Goal: Task Accomplishment & Management: Complete application form

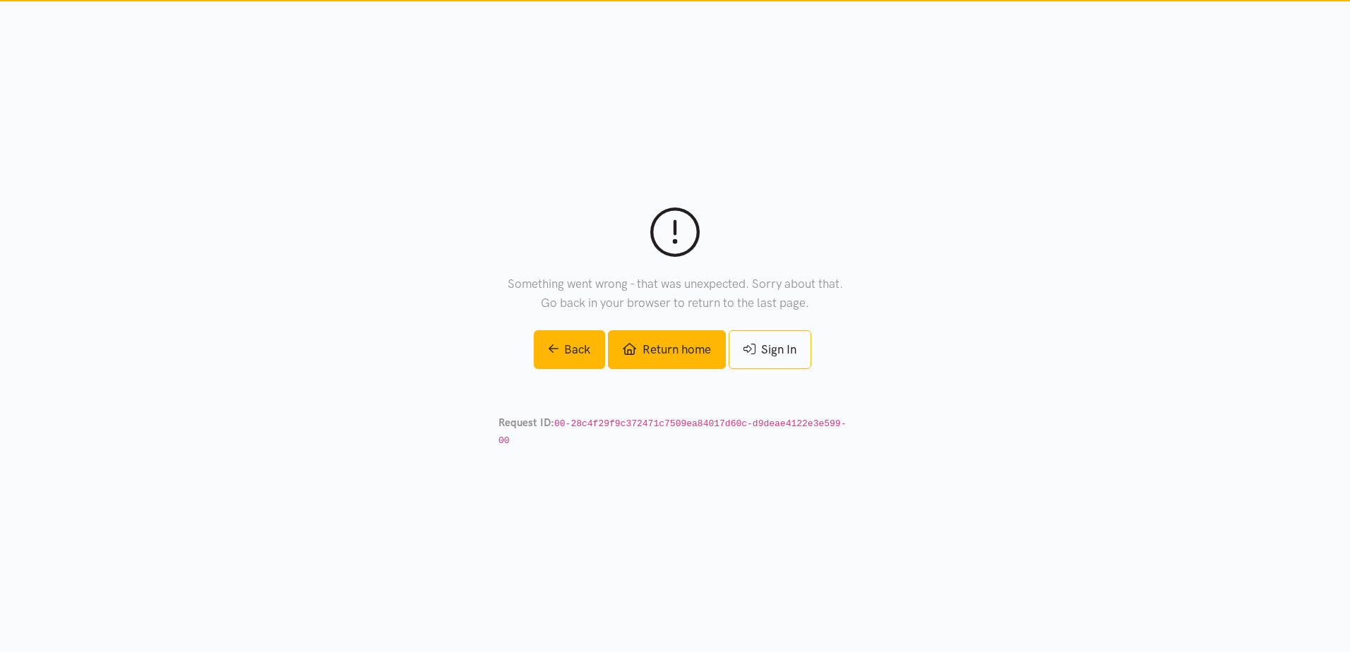
click at [662, 362] on link "Return home" at bounding box center [666, 349] width 117 height 39
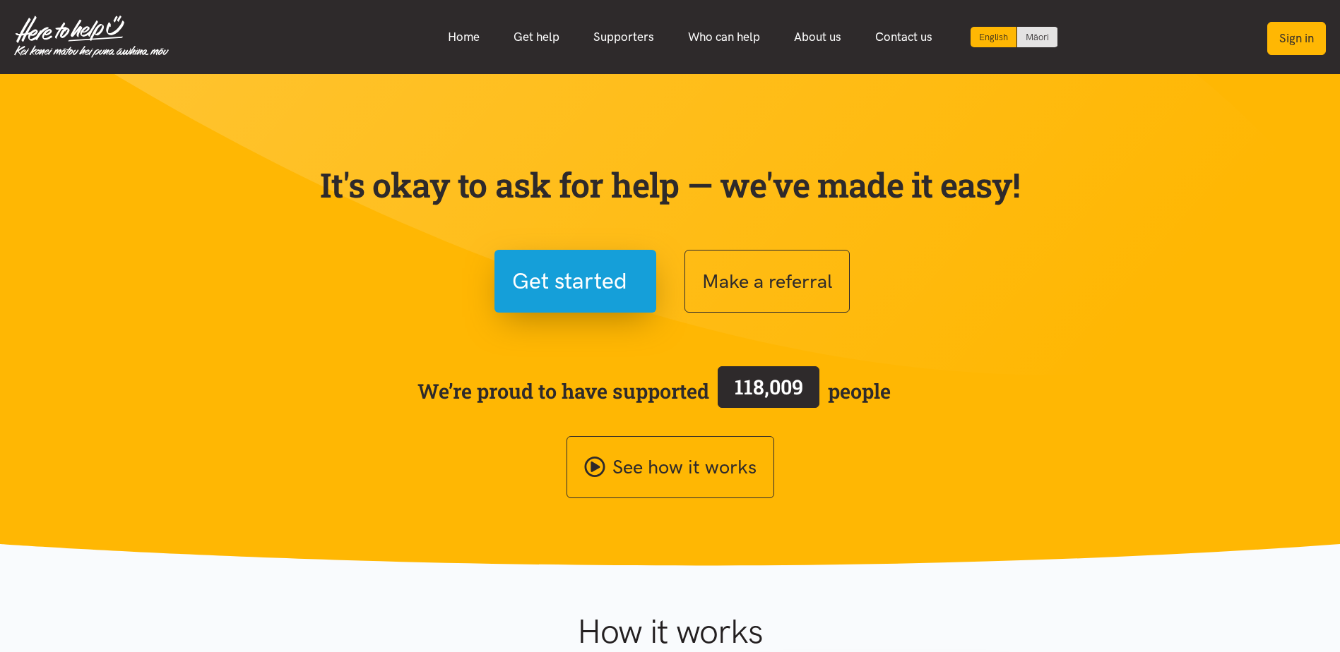
click at [1294, 35] on button "Sign in" at bounding box center [1296, 38] width 59 height 33
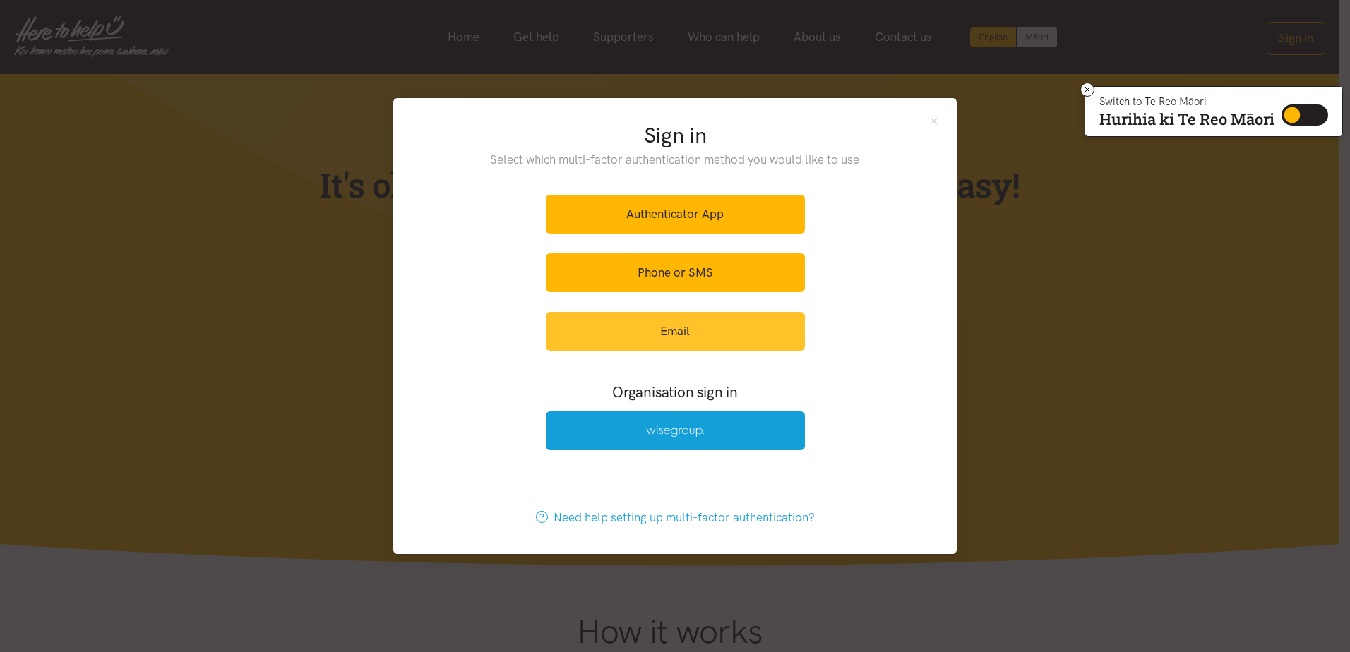
click at [690, 326] on link "Email" at bounding box center [675, 331] width 259 height 39
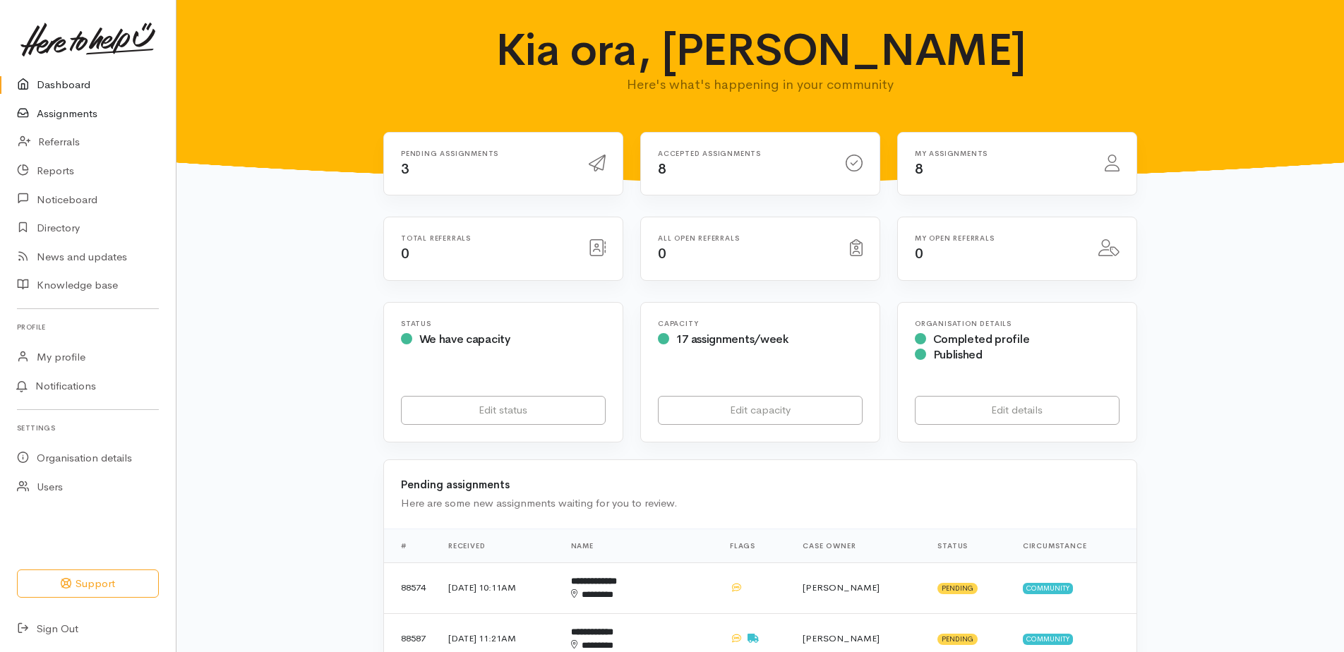
click at [80, 113] on link "Assignments" at bounding box center [88, 114] width 176 height 29
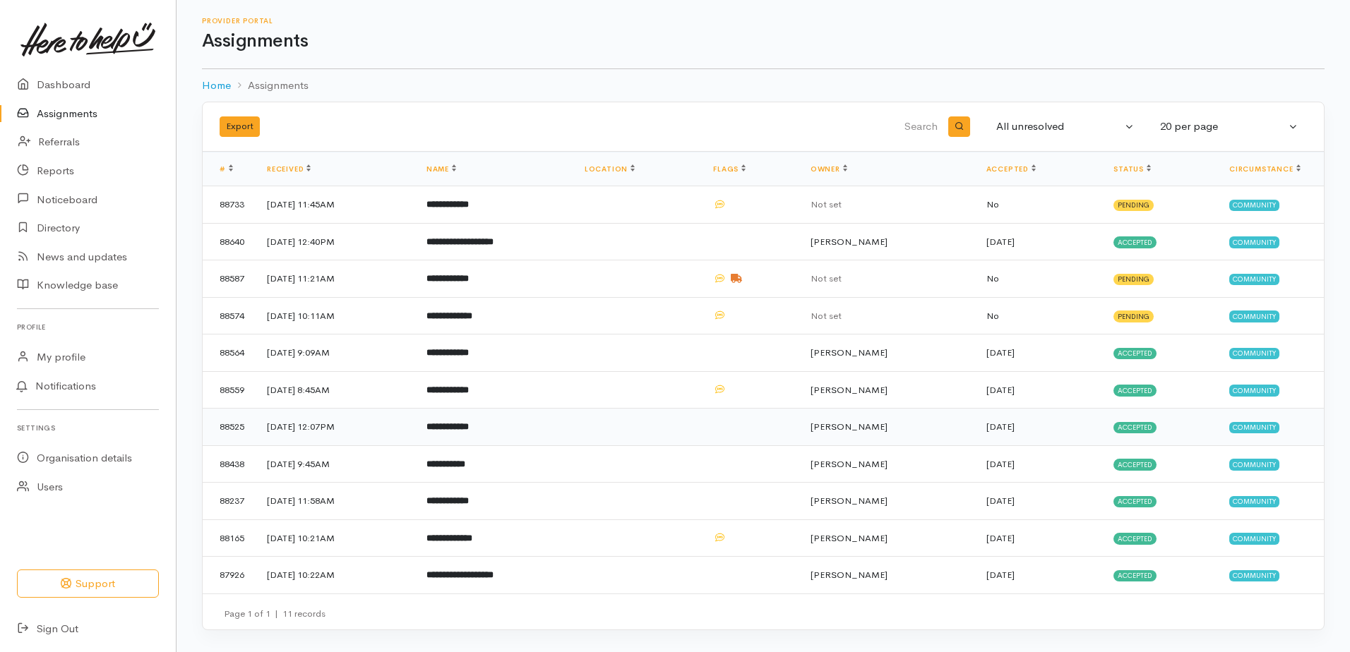
click at [469, 426] on b "**********" at bounding box center [447, 426] width 42 height 9
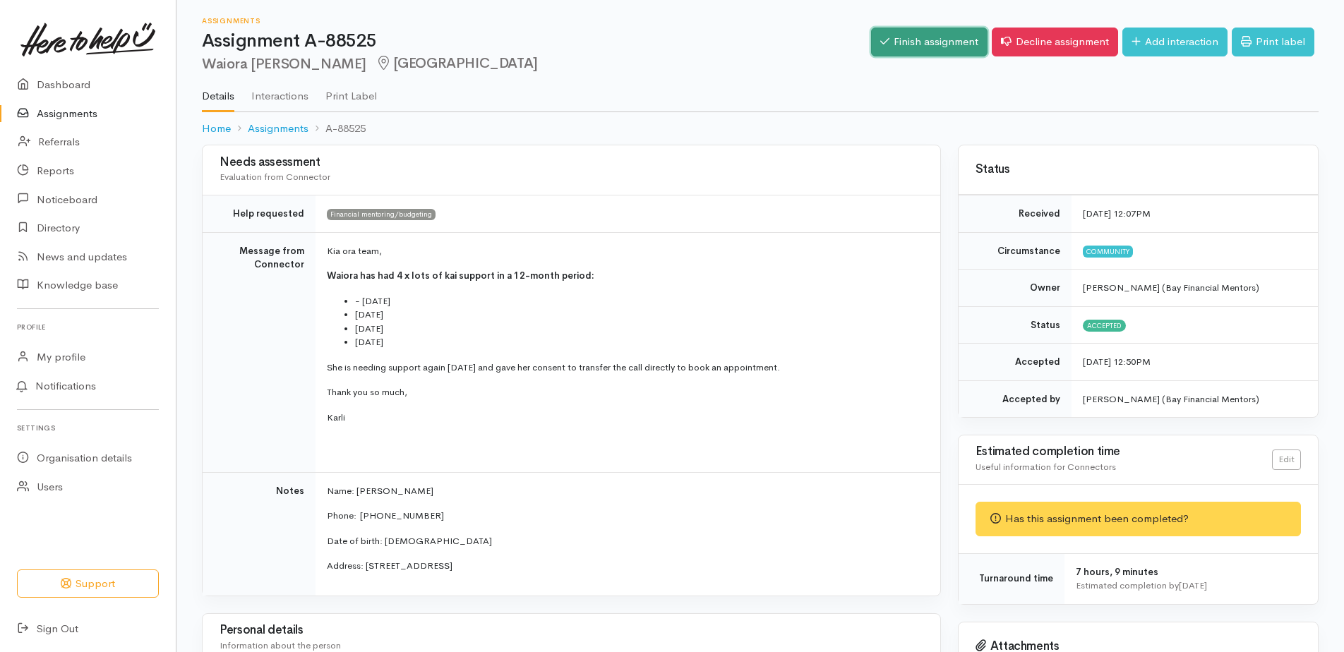
drag, startPoint x: 942, startPoint y: 42, endPoint x: 950, endPoint y: 43, distance: 7.9
click at [942, 42] on link "Finish assignment" at bounding box center [929, 42] width 117 height 29
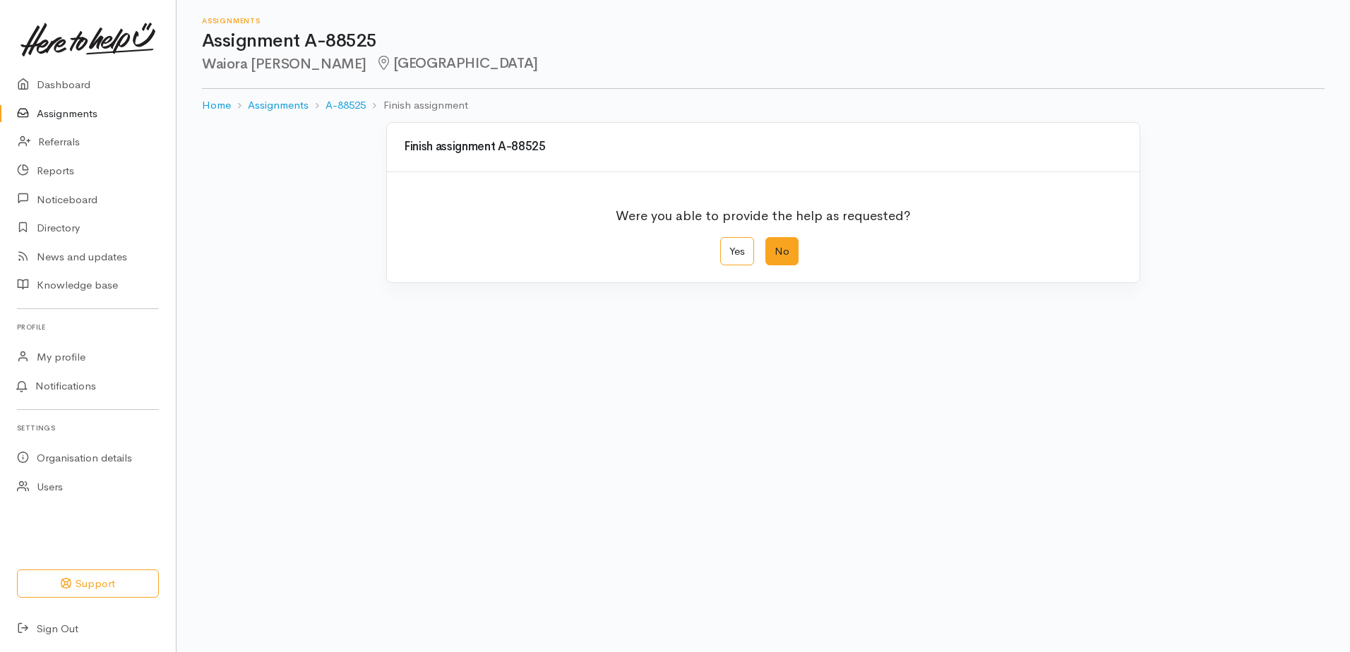
click at [776, 253] on label "No" at bounding box center [781, 251] width 33 height 29
click at [775, 246] on input "No" at bounding box center [769, 241] width 9 height 9
radio input "true"
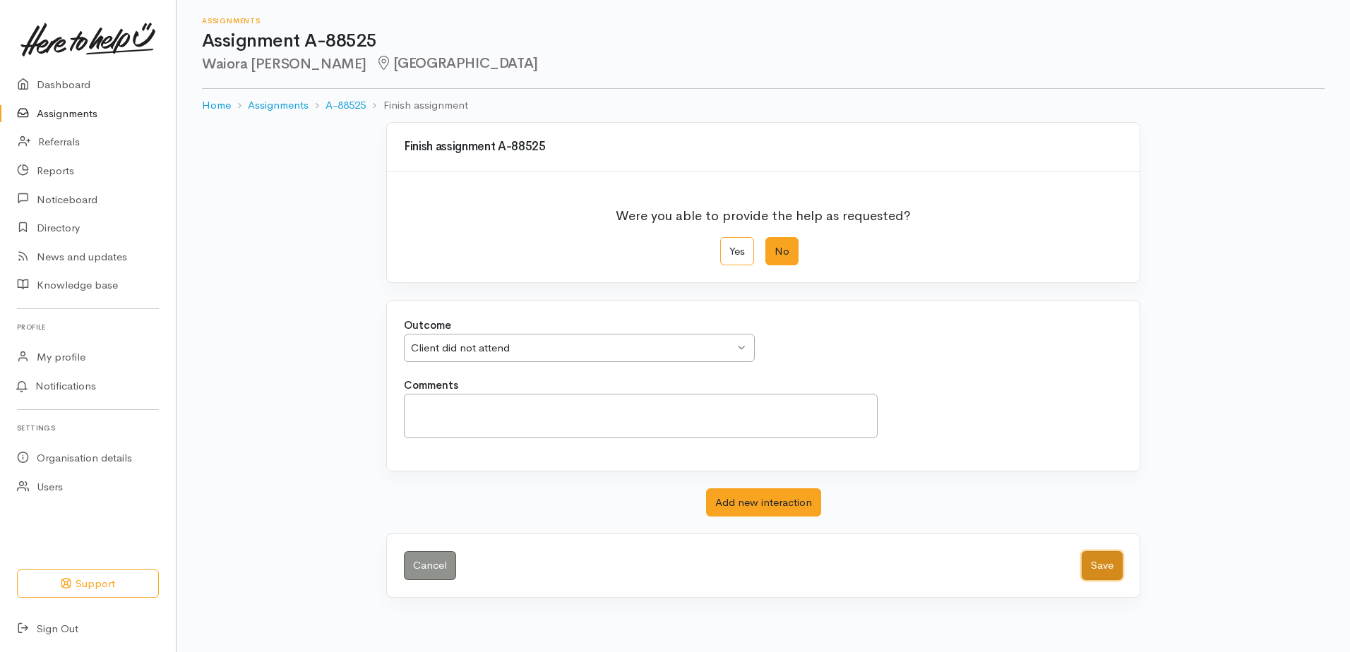
click at [1102, 563] on button "Save" at bounding box center [1102, 565] width 41 height 29
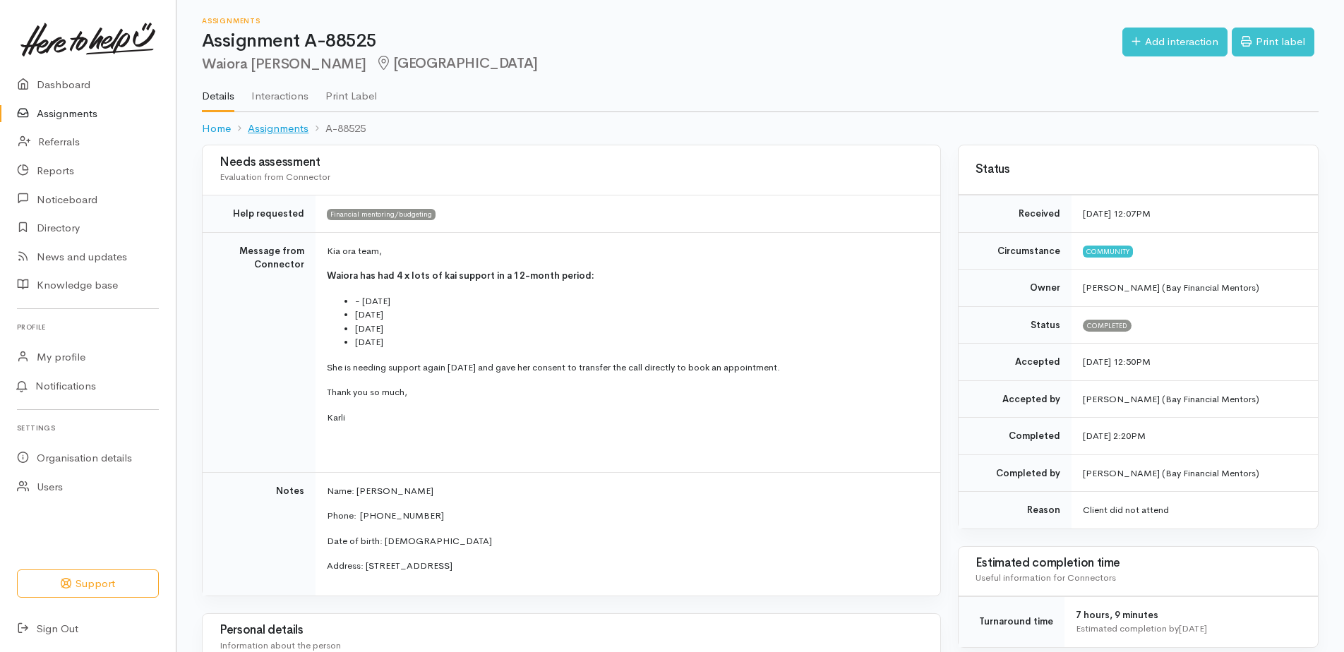
click at [292, 122] on link "Assignments" at bounding box center [278, 129] width 61 height 16
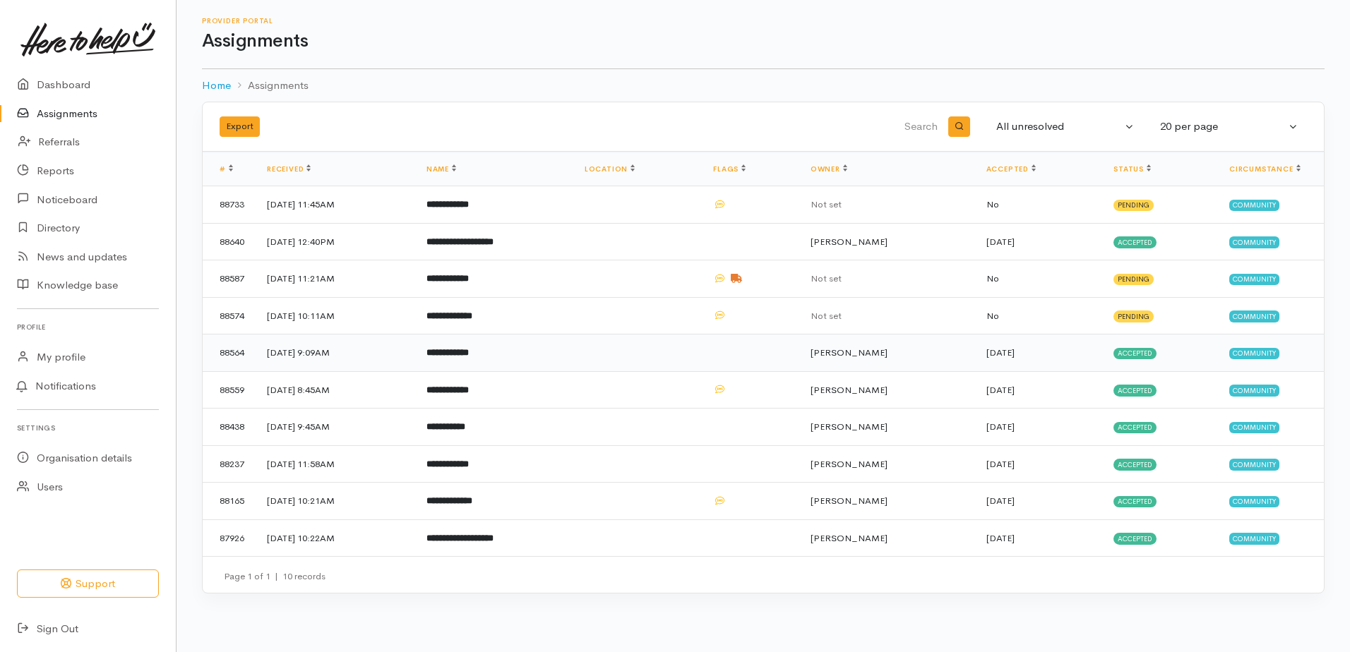
click at [469, 350] on b "**********" at bounding box center [447, 352] width 42 height 9
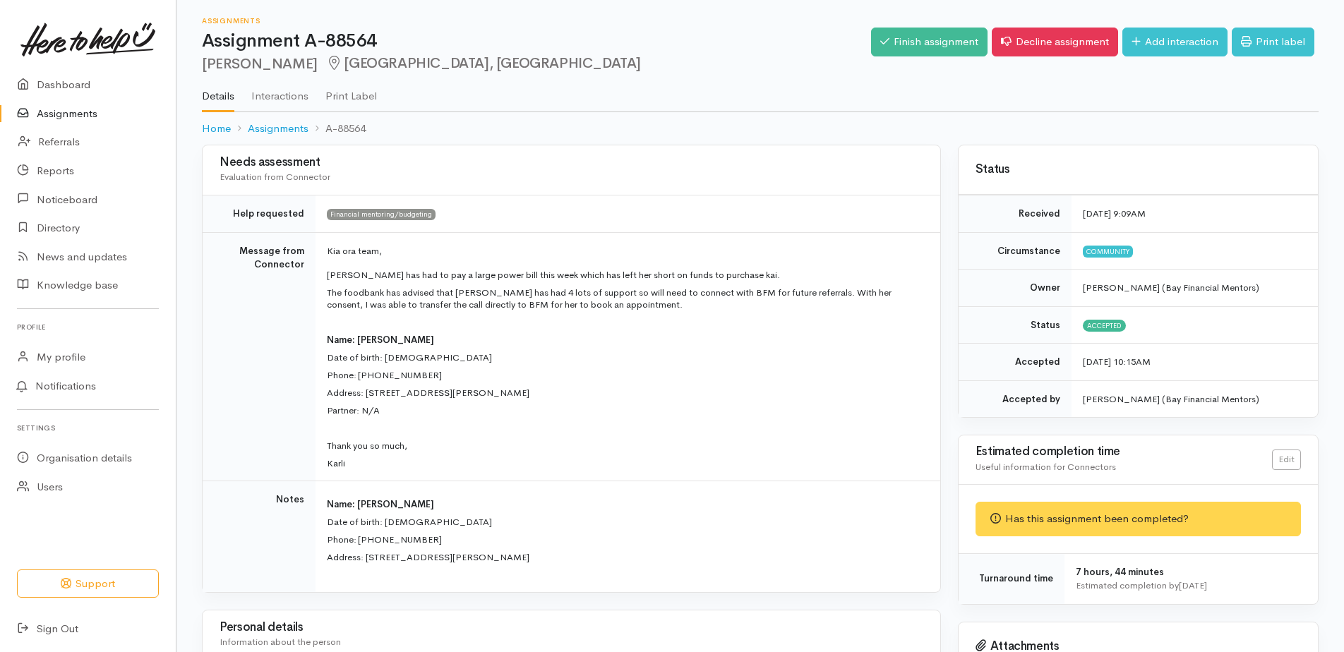
click at [496, 142] on ol "Home Assignments A-88564" at bounding box center [760, 128] width 1117 height 33
click at [901, 47] on link "Finish assignment" at bounding box center [929, 42] width 117 height 29
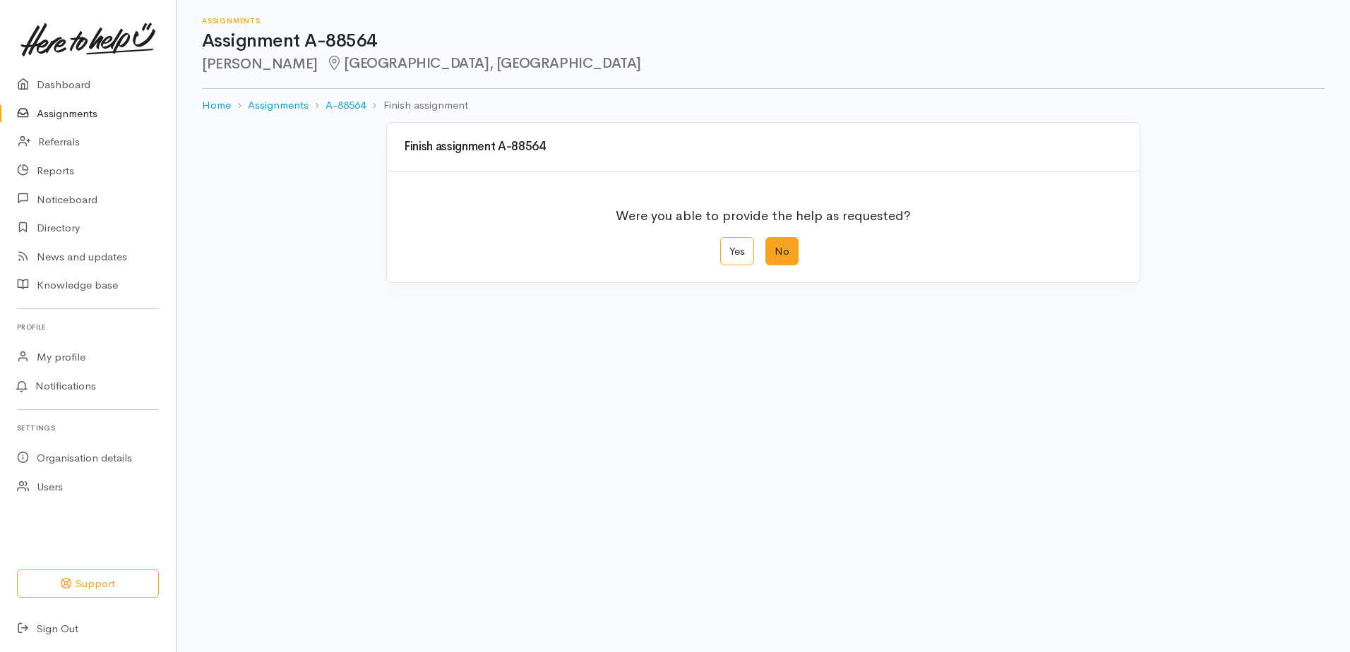
click at [792, 255] on label "No" at bounding box center [781, 251] width 33 height 29
click at [775, 246] on input "No" at bounding box center [769, 241] width 9 height 9
radio input "true"
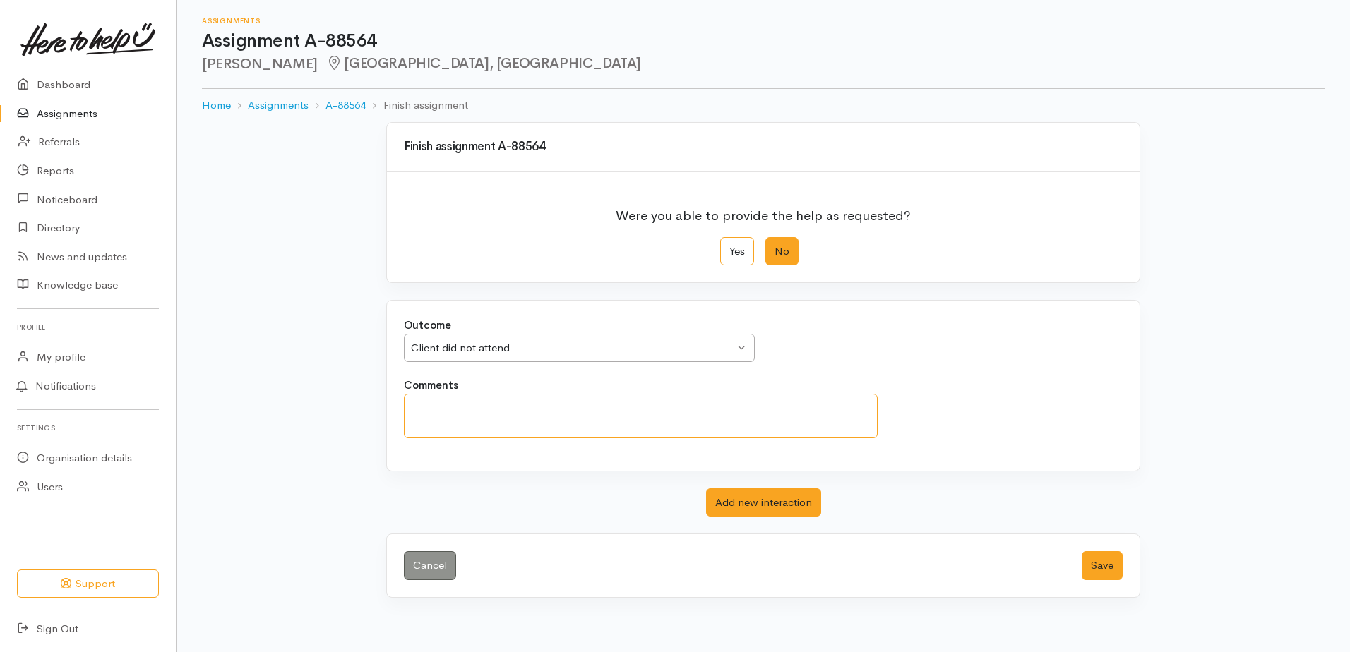
click at [514, 411] on textarea "Comments" at bounding box center [641, 416] width 474 height 44
type textarea "Did not answer"
click at [1105, 559] on button "Save" at bounding box center [1102, 565] width 41 height 29
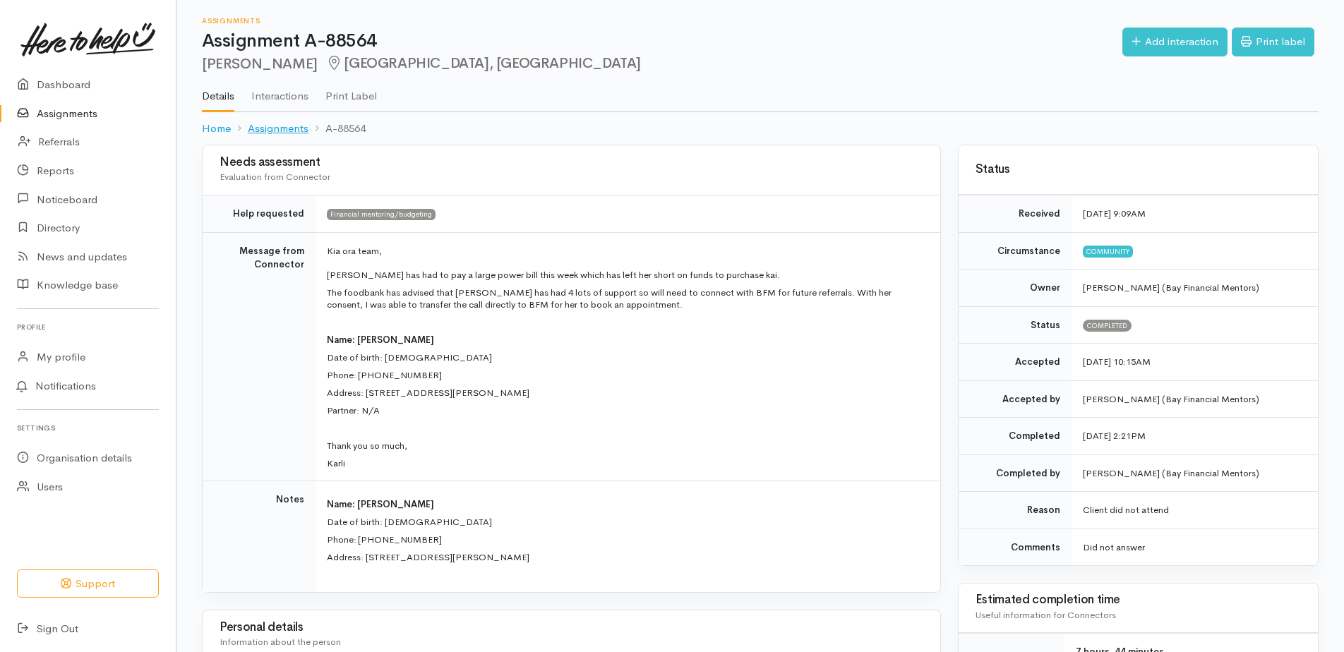
click at [280, 125] on link "Assignments" at bounding box center [278, 129] width 61 height 16
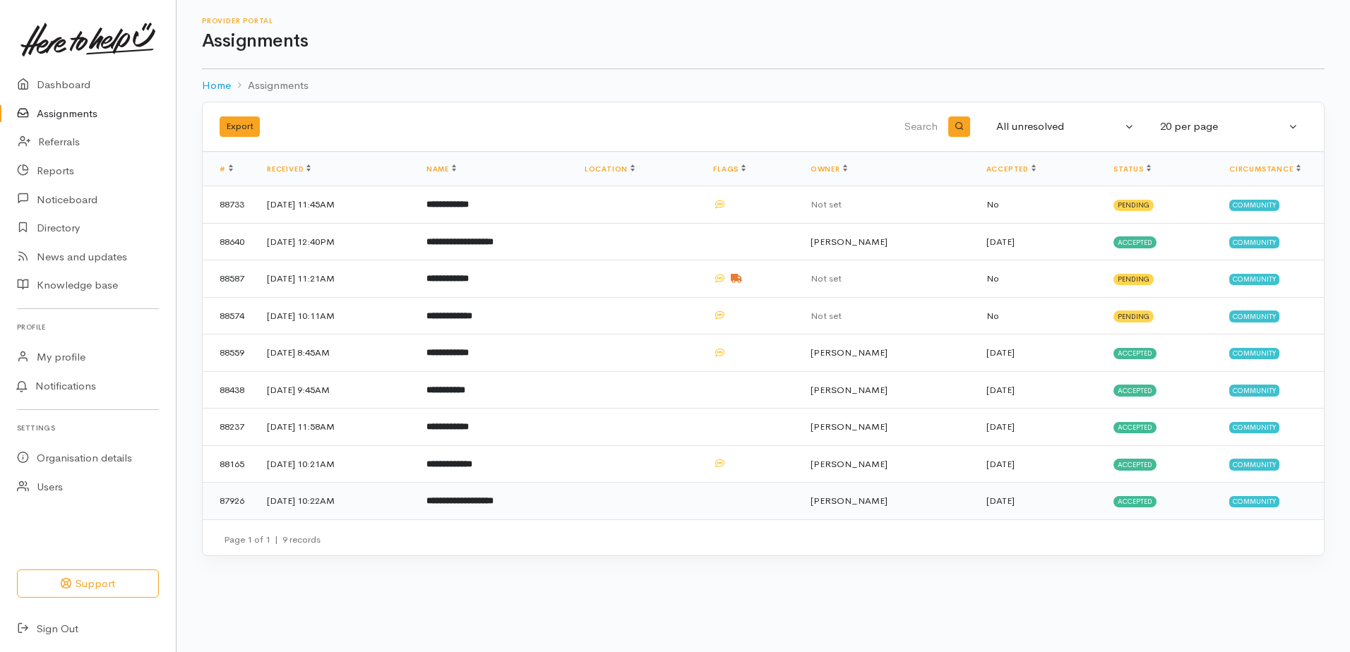
click at [494, 502] on b "**********" at bounding box center [459, 500] width 67 height 9
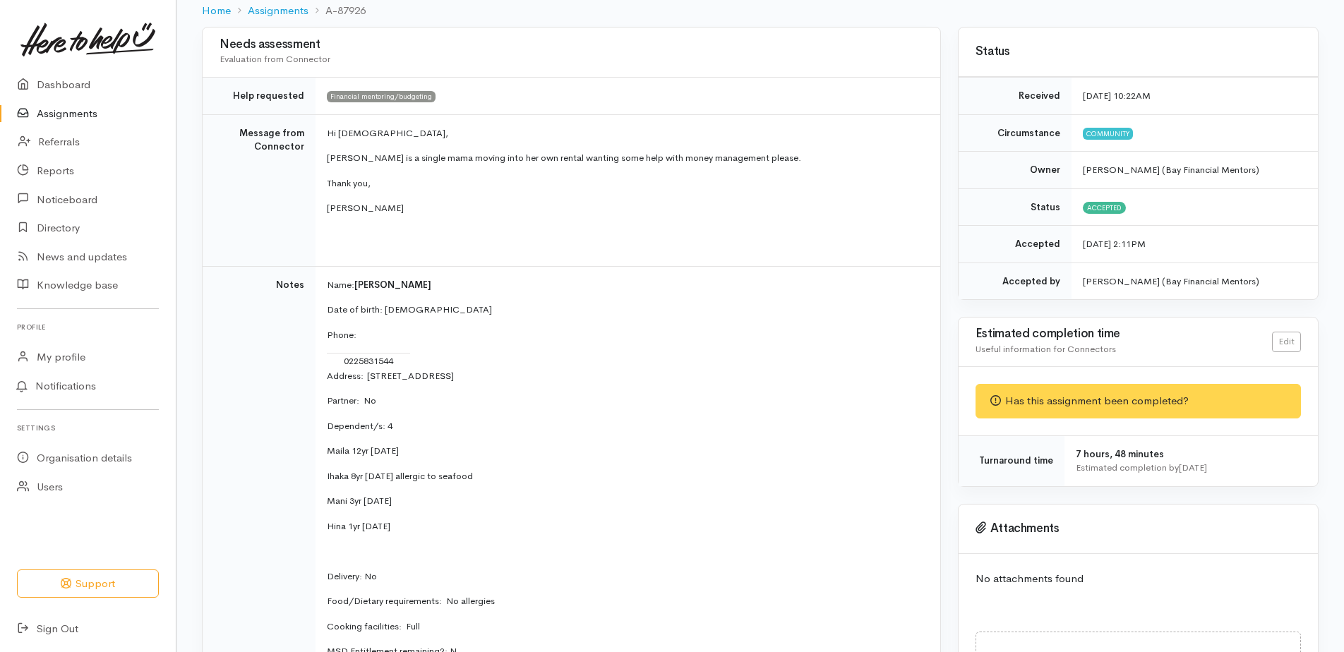
scroll to position [117, 0]
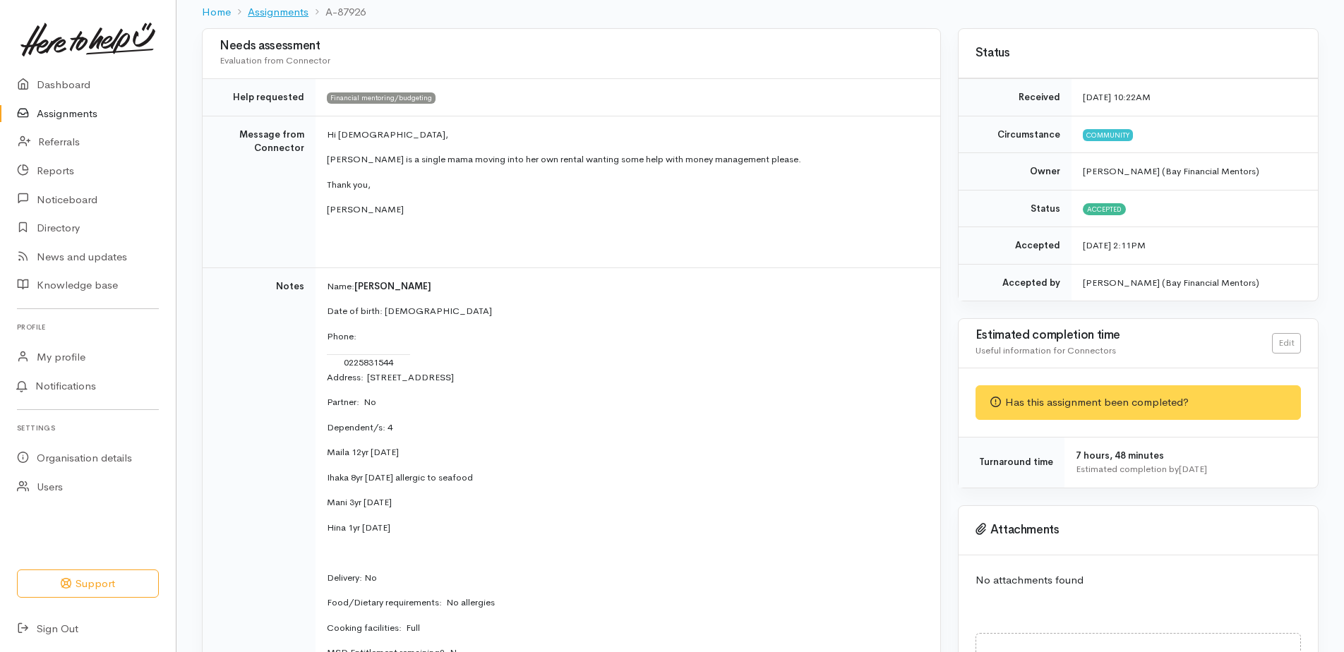
click at [287, 11] on link "Assignments" at bounding box center [278, 12] width 61 height 16
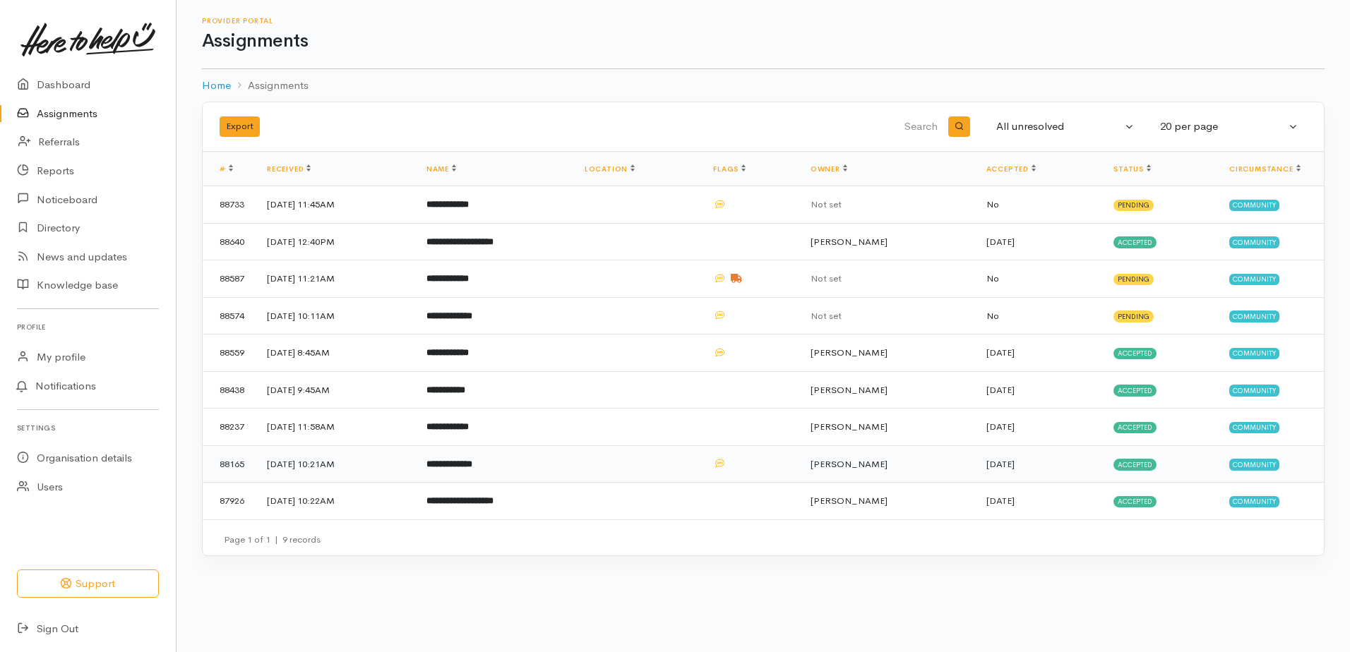
click at [472, 463] on b "**********" at bounding box center [449, 464] width 46 height 9
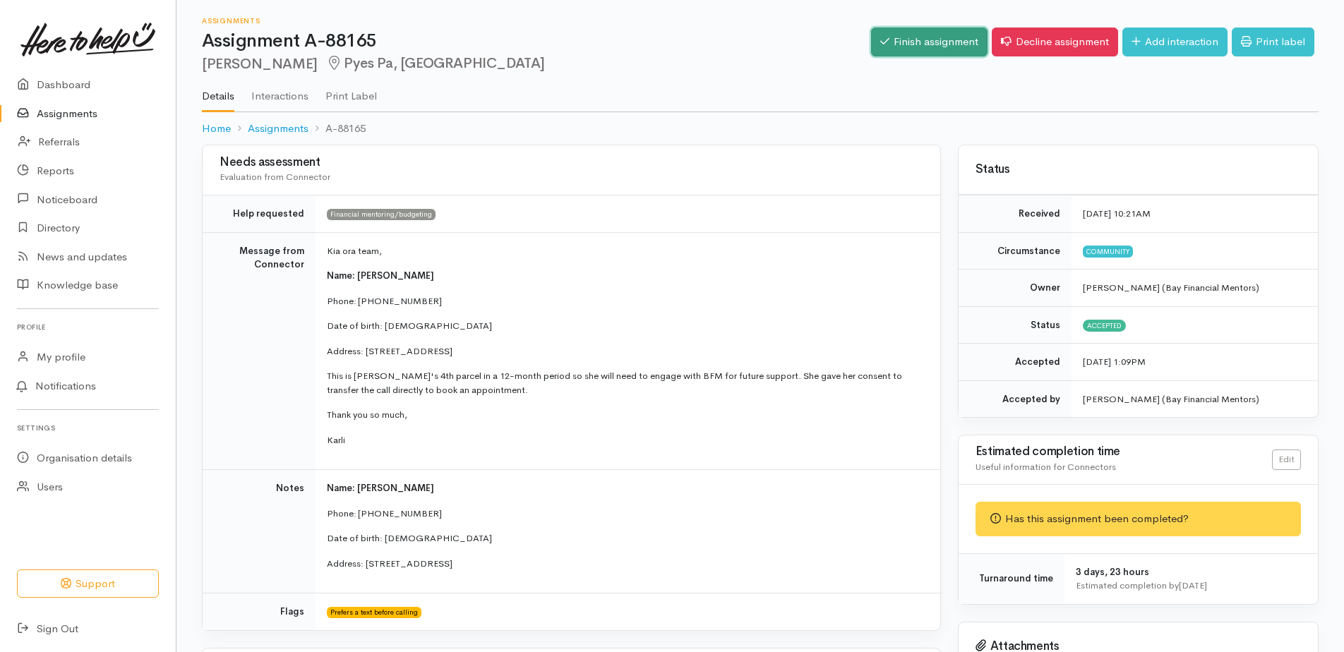
click at [921, 45] on link "Finish assignment" at bounding box center [929, 42] width 117 height 29
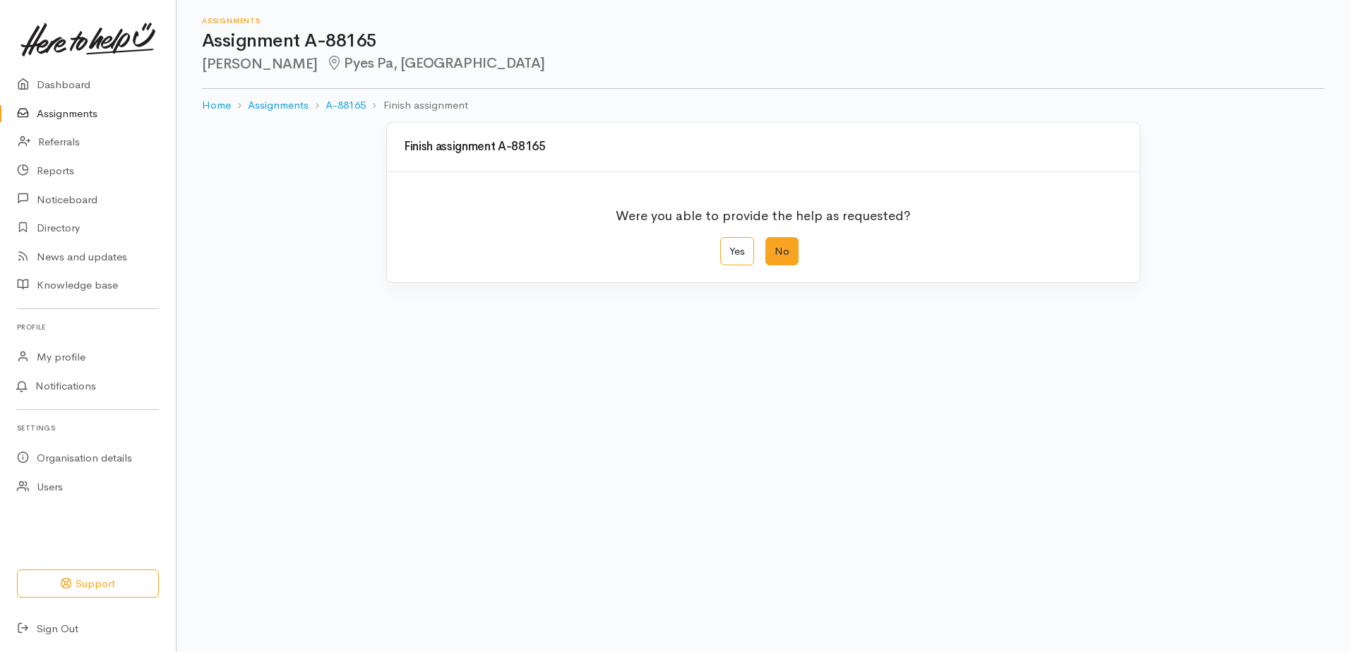
click at [792, 251] on label "No" at bounding box center [781, 251] width 33 height 29
click at [775, 246] on input "No" at bounding box center [769, 241] width 9 height 9
radio input "true"
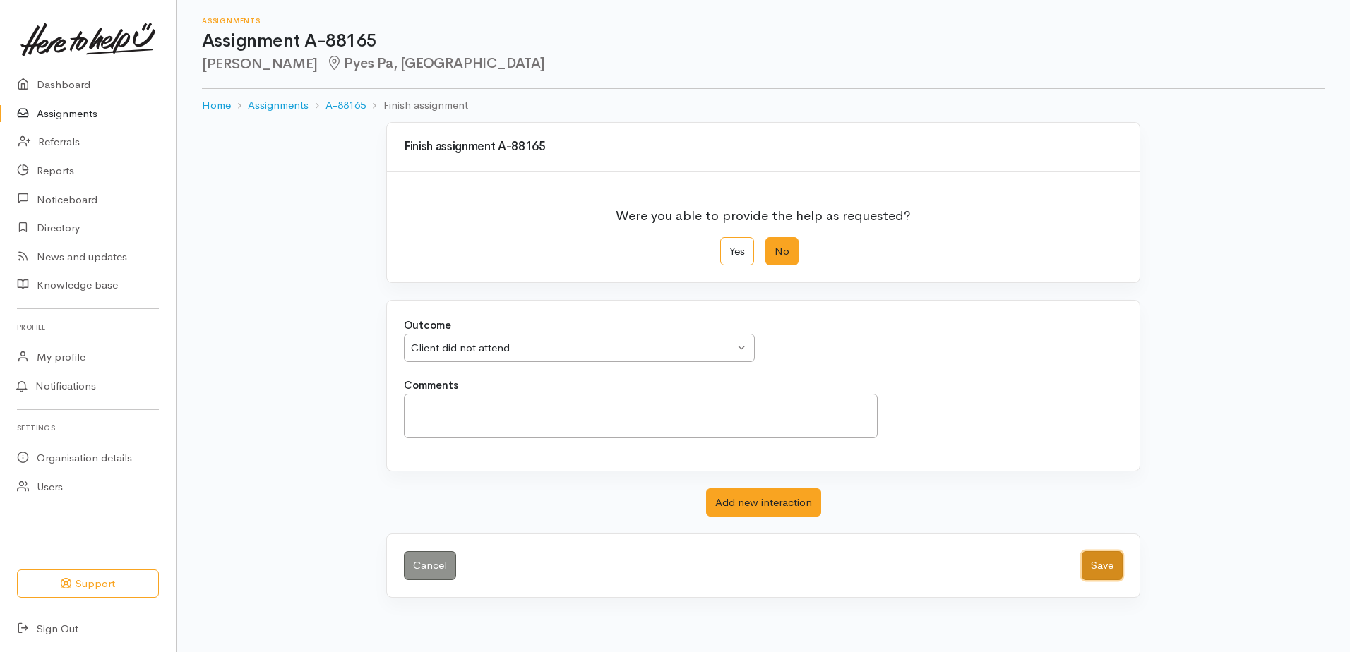
click at [1104, 572] on button "Save" at bounding box center [1102, 565] width 41 height 29
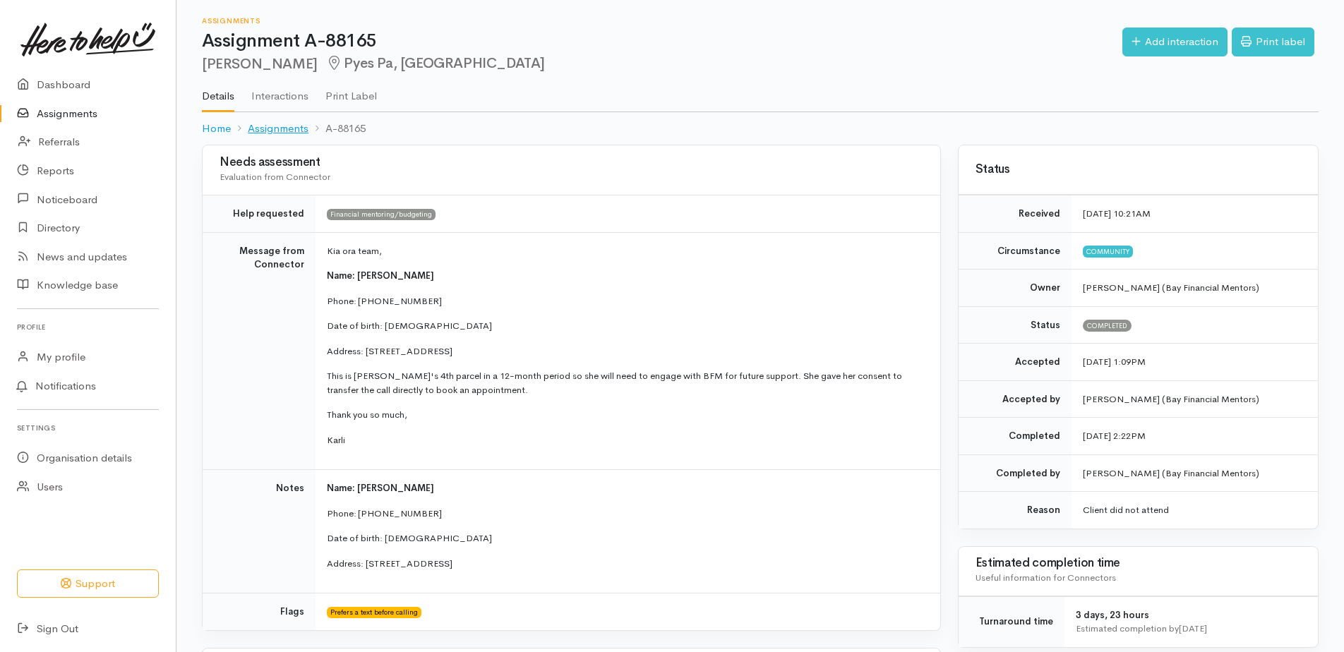
click at [293, 130] on link "Assignments" at bounding box center [278, 129] width 61 height 16
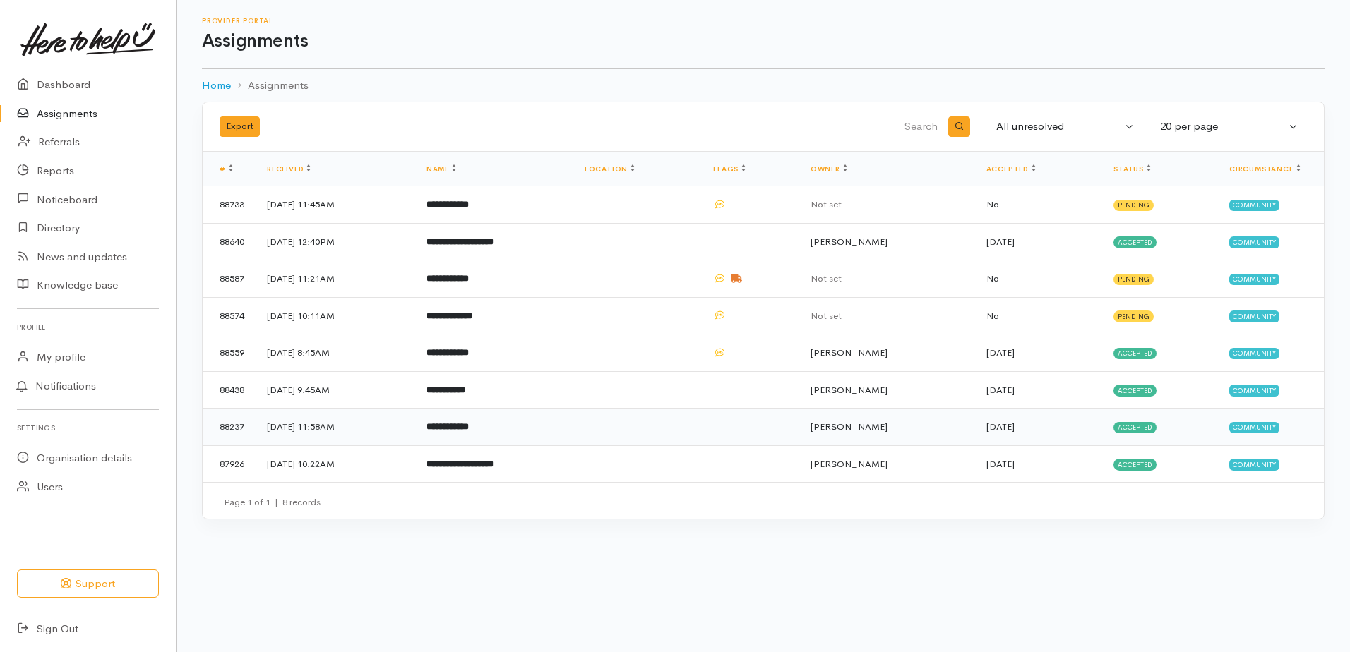
click at [469, 426] on b "**********" at bounding box center [447, 426] width 42 height 9
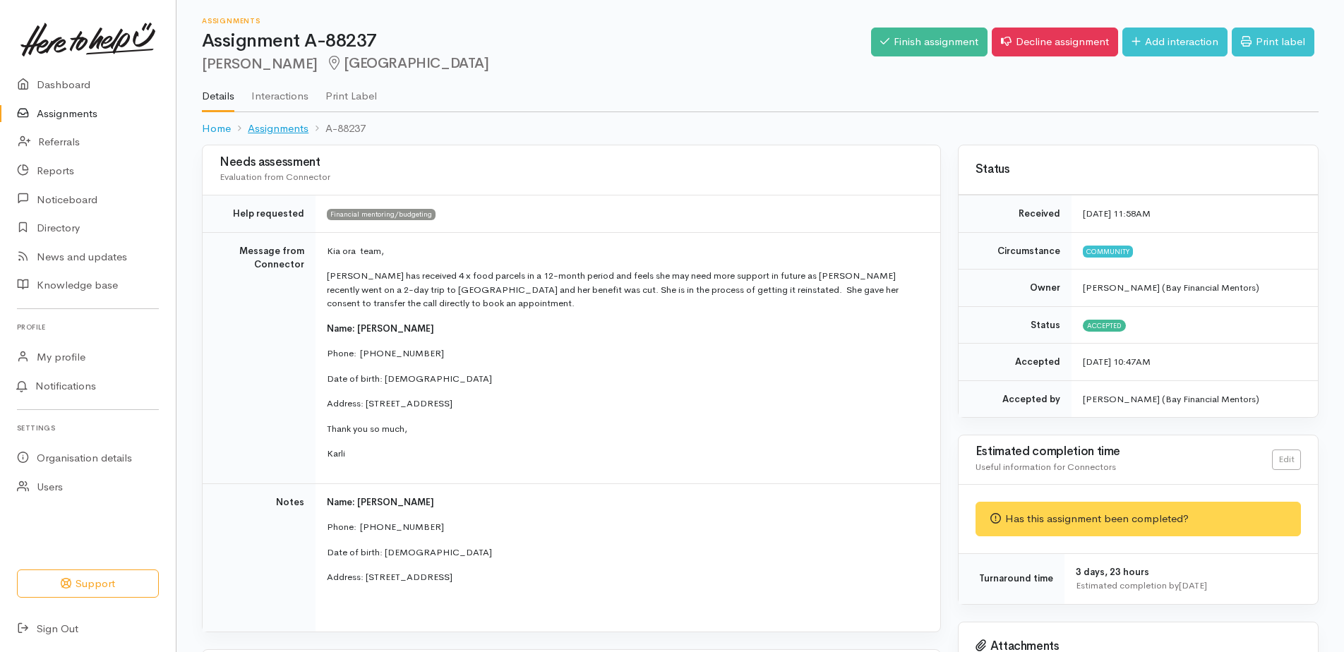
click at [275, 126] on link "Assignments" at bounding box center [278, 129] width 61 height 16
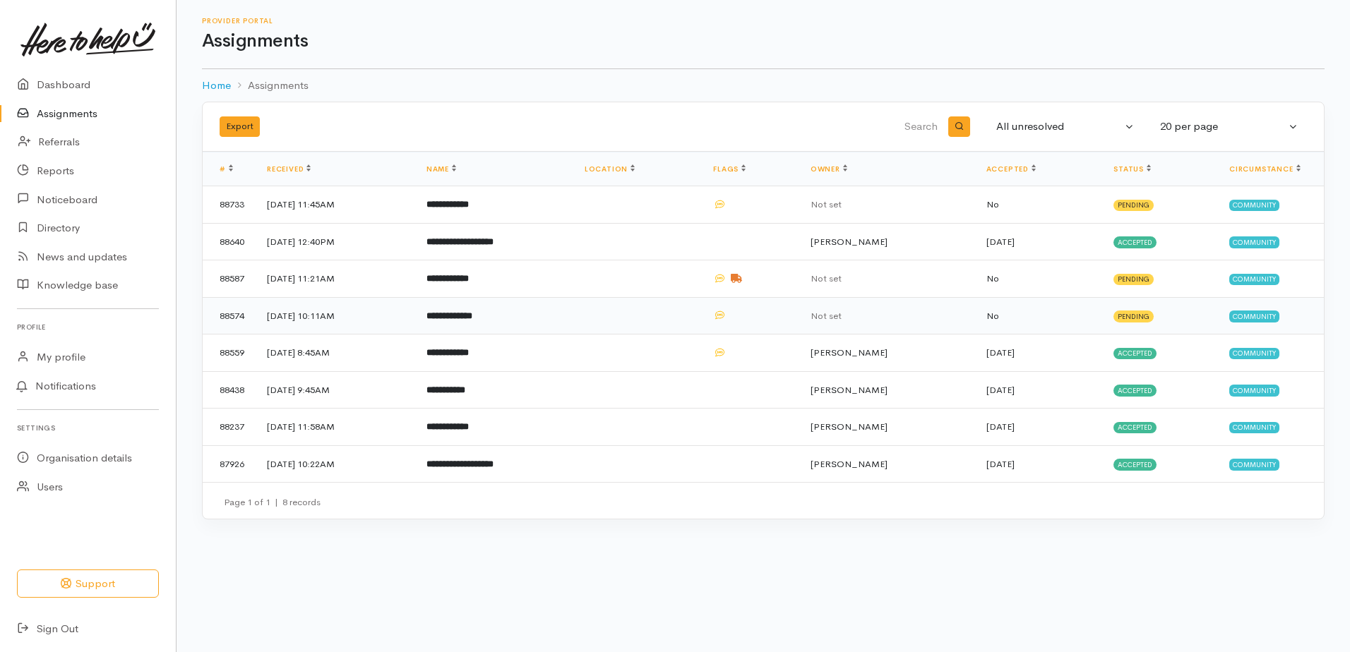
click at [472, 321] on b "**********" at bounding box center [449, 315] width 46 height 9
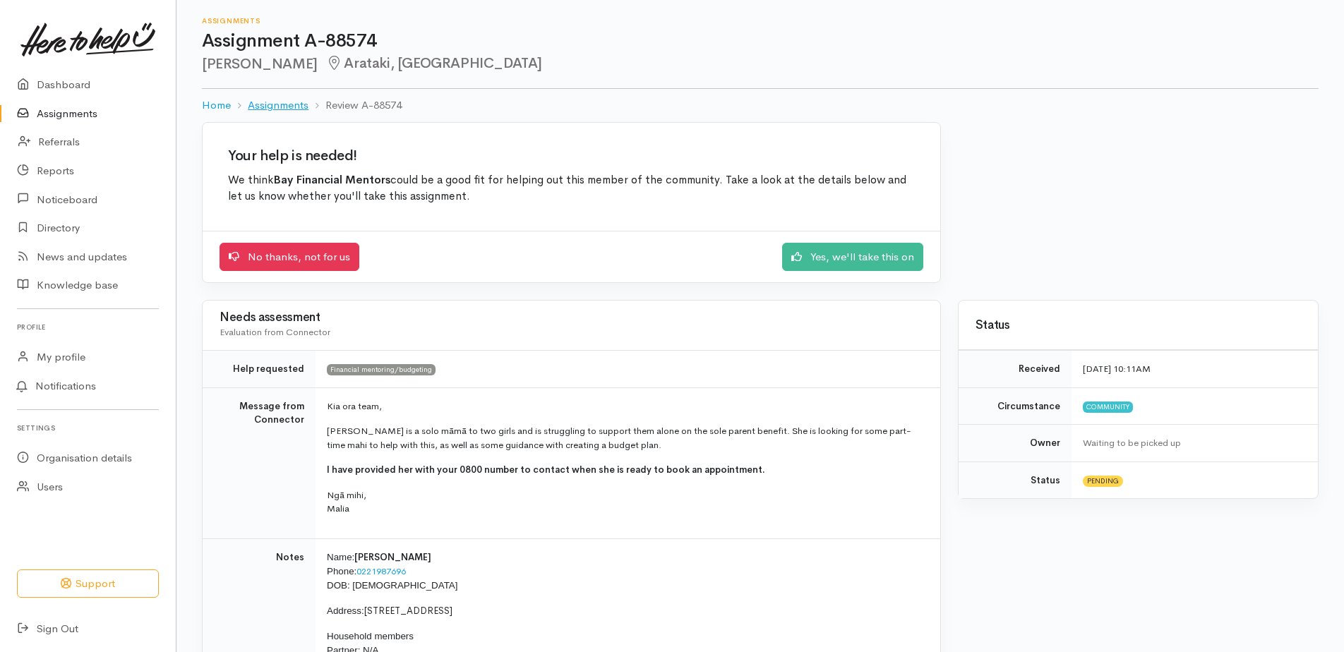
click at [292, 107] on link "Assignments" at bounding box center [278, 105] width 61 height 16
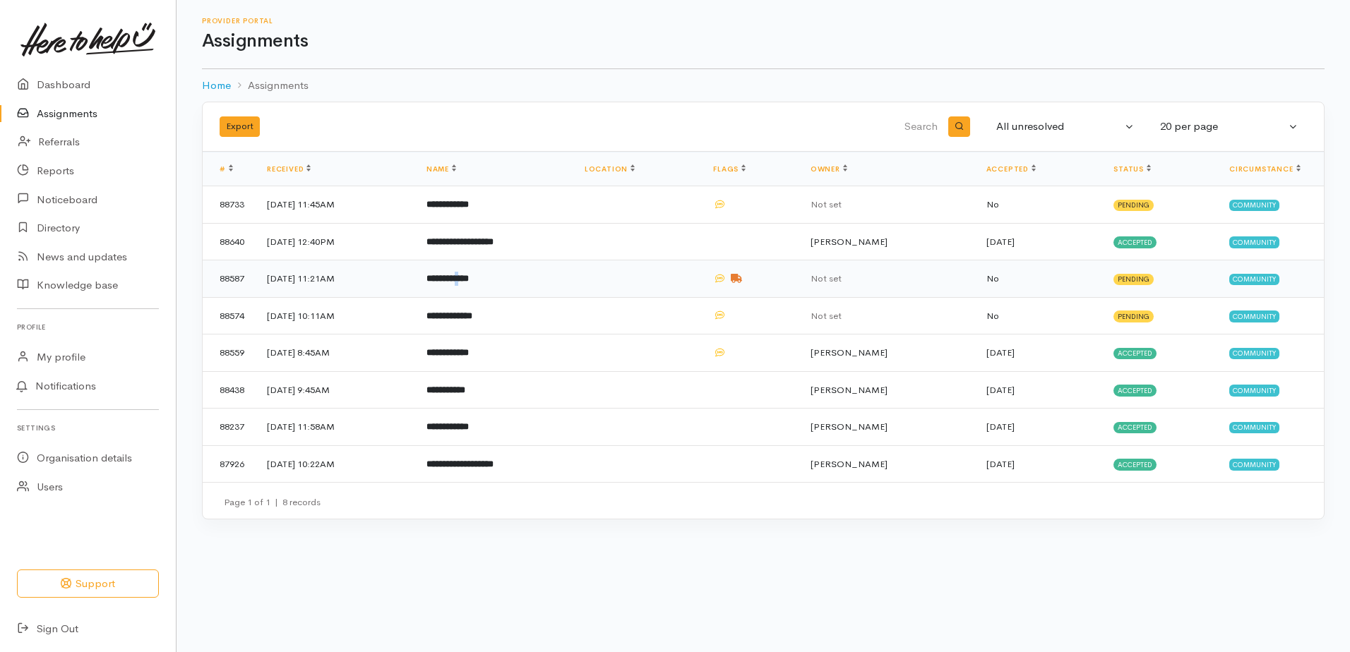
click at [469, 282] on b "**********" at bounding box center [447, 278] width 42 height 9
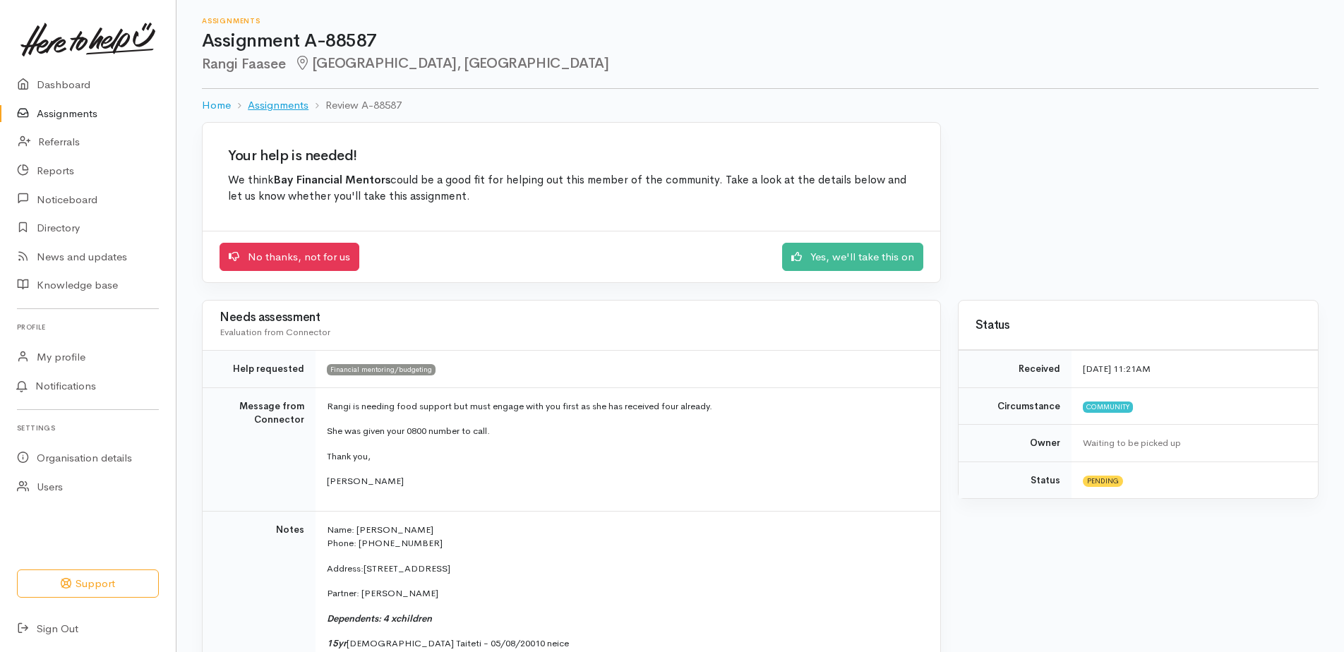
click at [282, 108] on link "Assignments" at bounding box center [278, 105] width 61 height 16
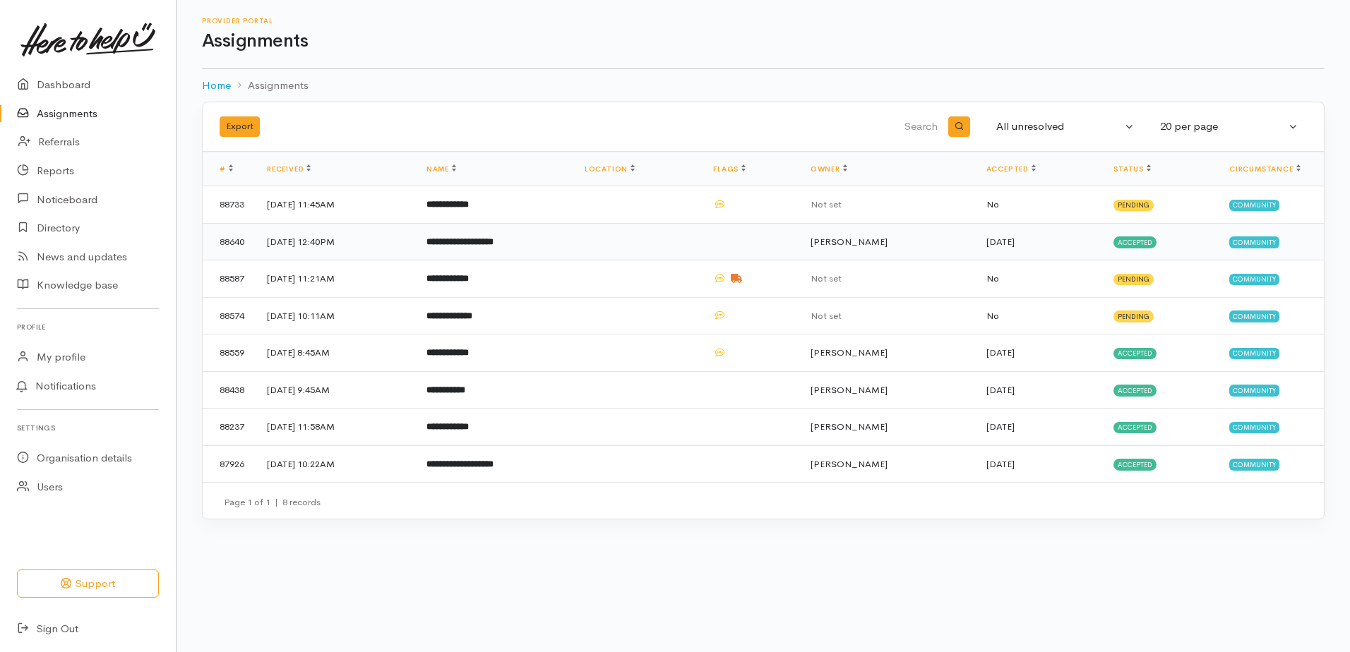
click at [494, 238] on b "**********" at bounding box center [459, 241] width 67 height 9
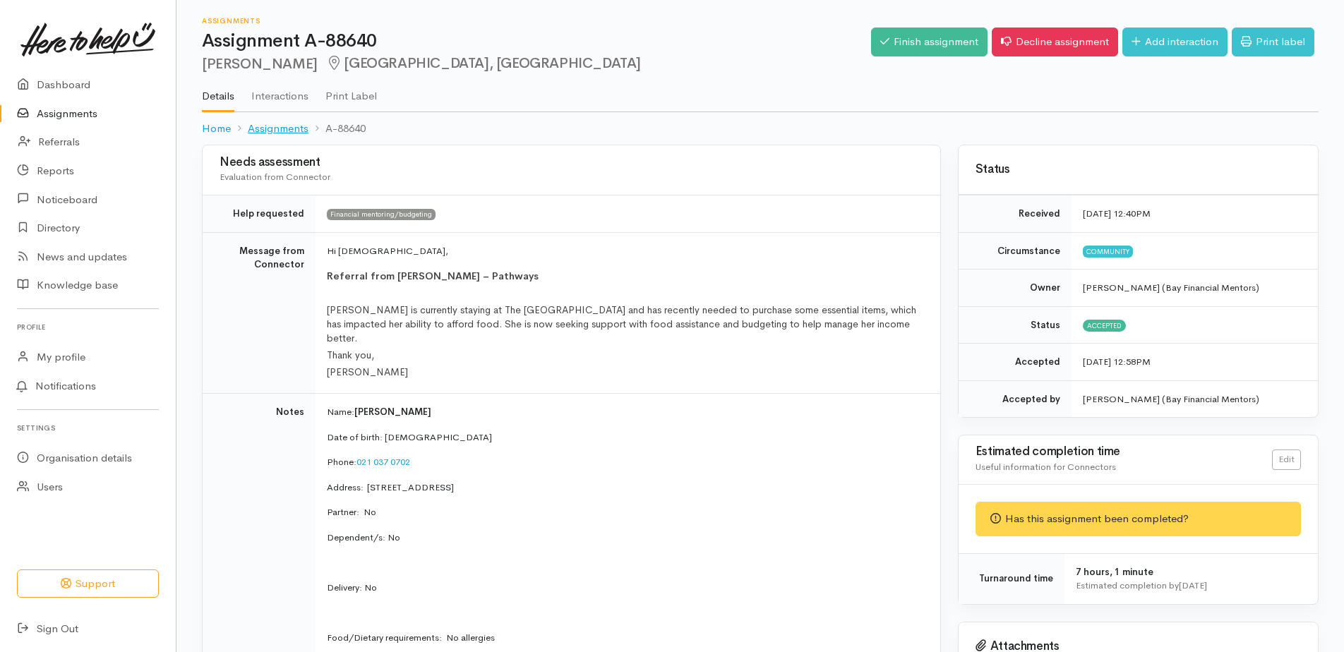
click at [283, 130] on link "Assignments" at bounding box center [278, 129] width 61 height 16
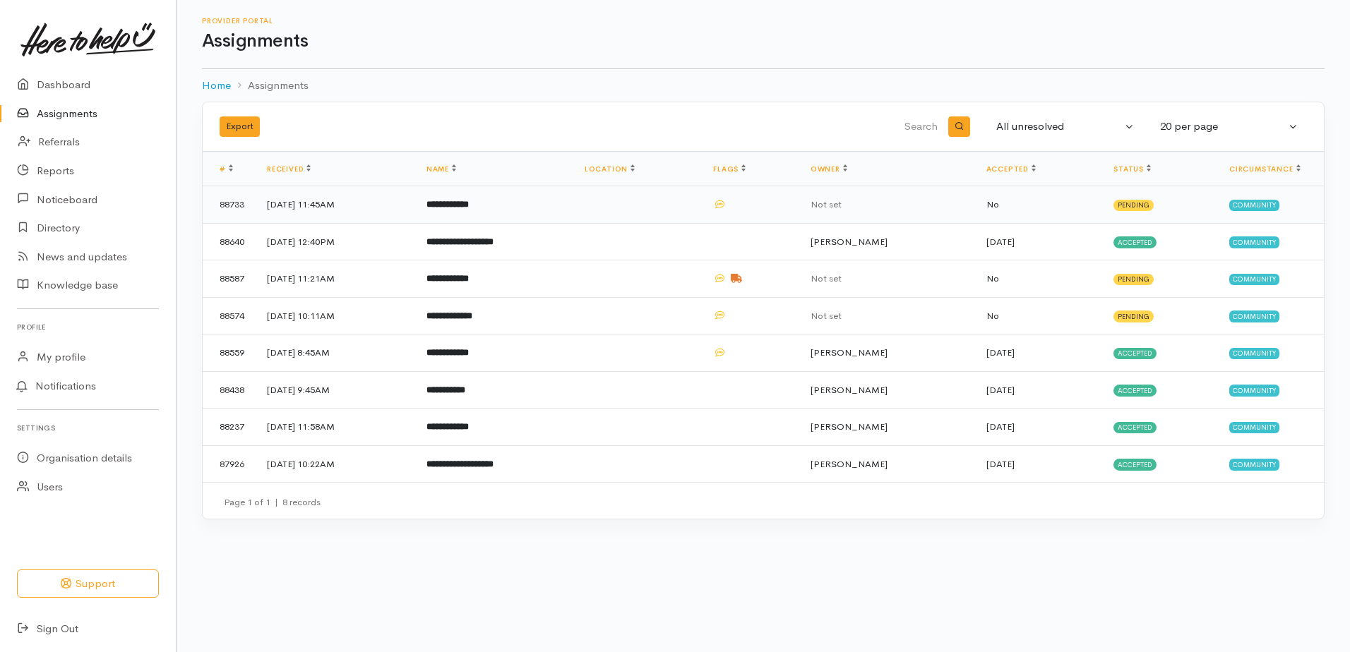
click at [469, 206] on b "**********" at bounding box center [447, 204] width 42 height 9
click at [469, 205] on b "**********" at bounding box center [447, 204] width 42 height 9
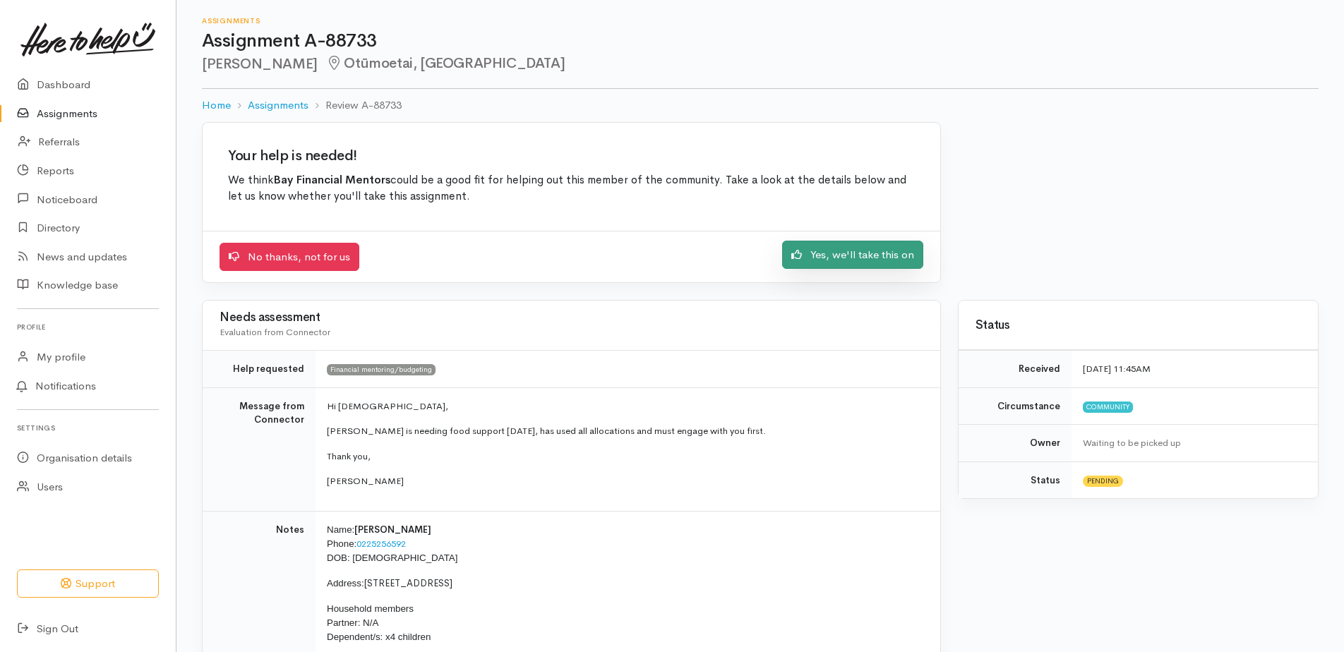
click at [835, 253] on link "Yes, we'll take this on" at bounding box center [852, 255] width 141 height 29
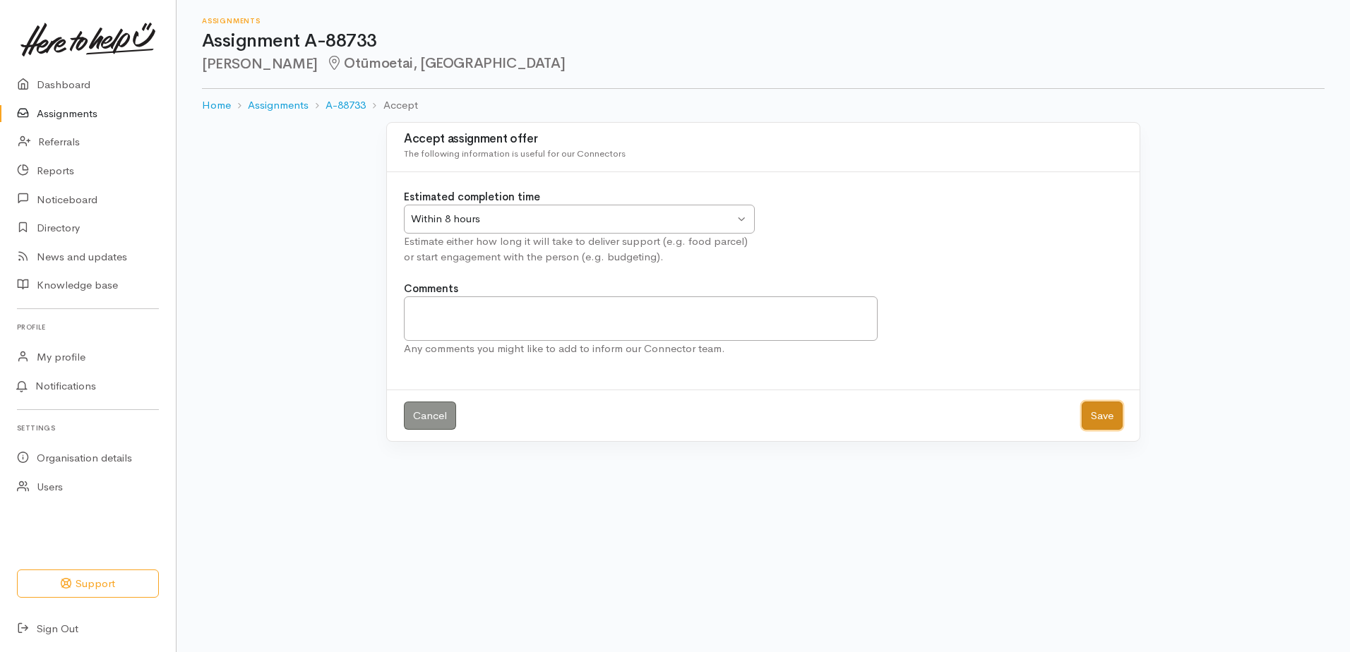
click at [1111, 413] on button "Save" at bounding box center [1102, 416] width 41 height 29
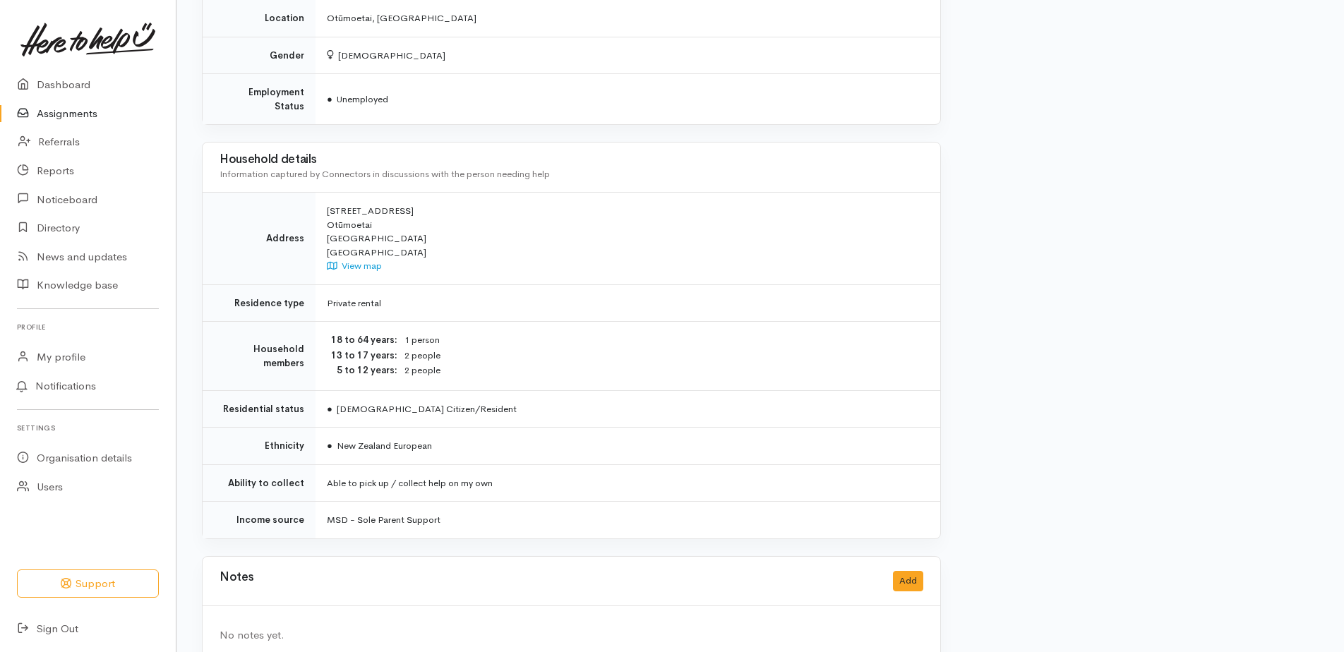
scroll to position [880, 0]
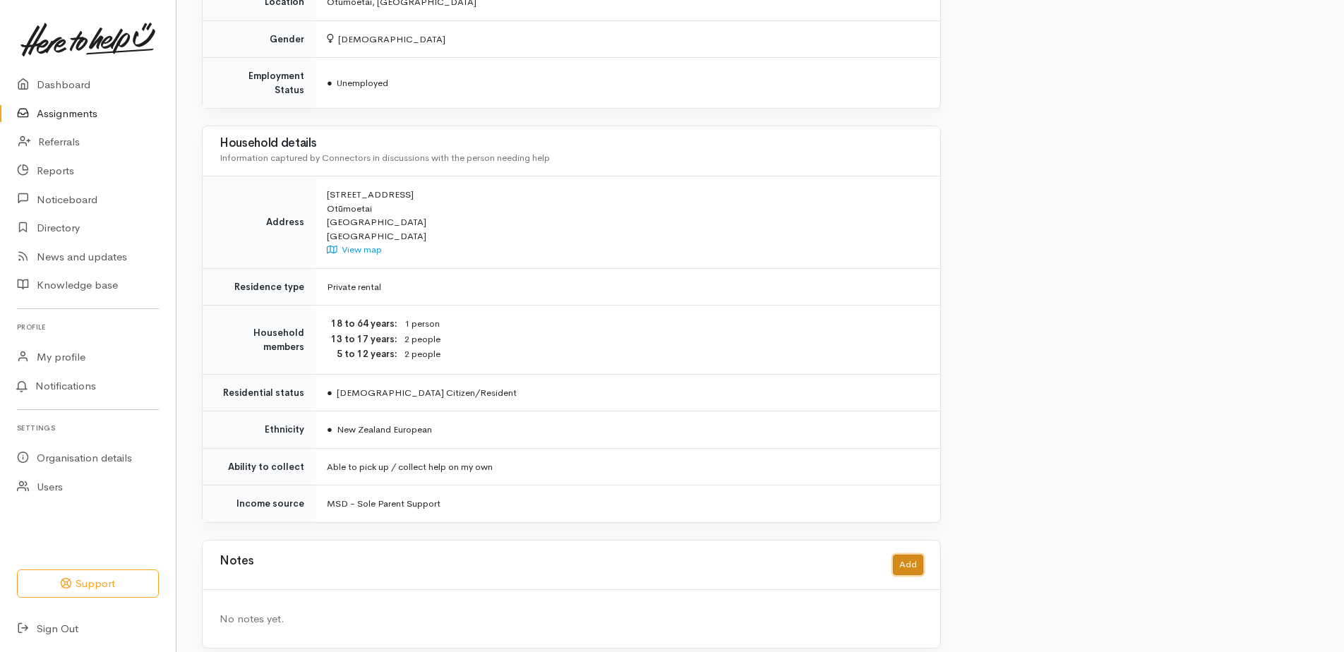
click at [907, 555] on button "Add" at bounding box center [908, 565] width 30 height 20
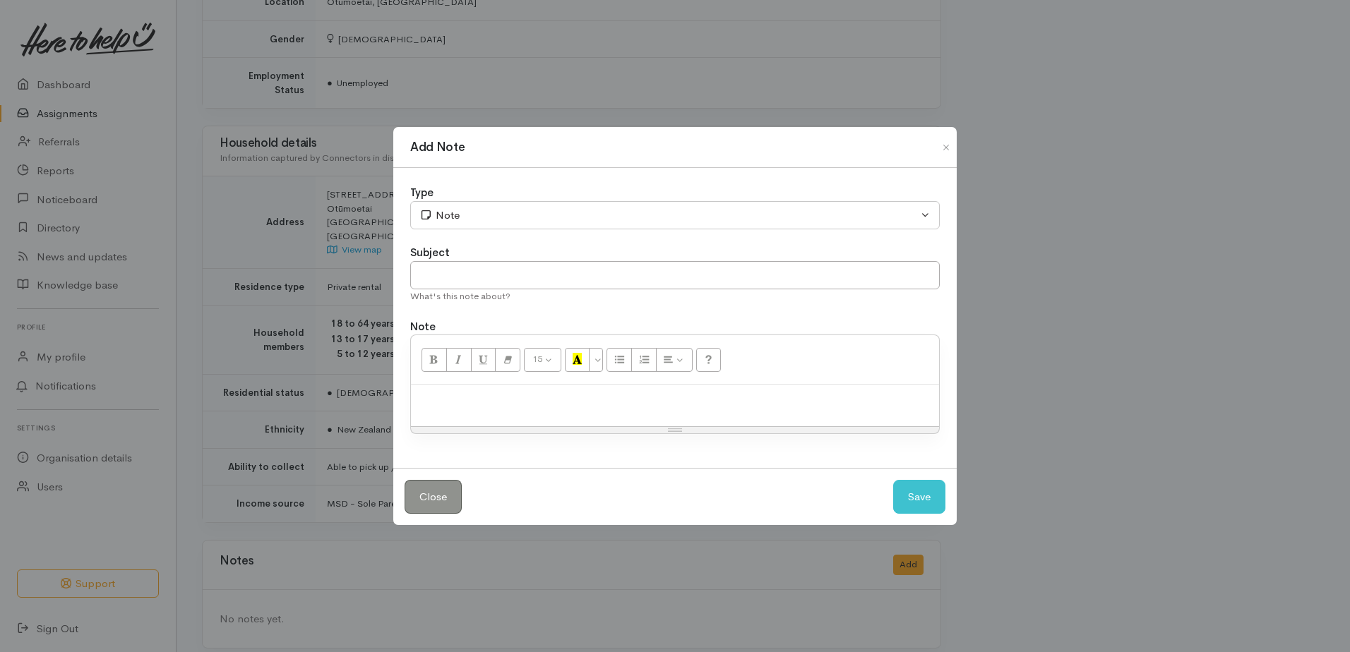
click at [484, 400] on p at bounding box center [675, 400] width 514 height 16
click at [917, 496] on button "Save" at bounding box center [919, 497] width 52 height 35
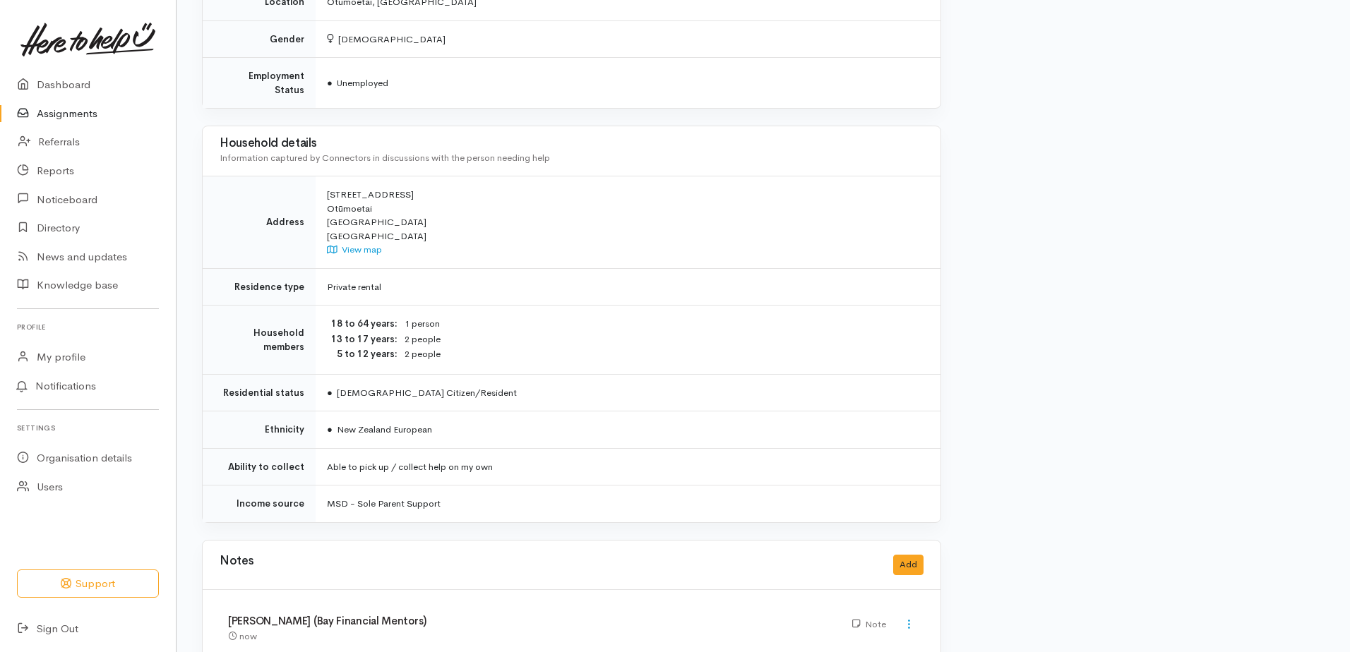
drag, startPoint x: 520, startPoint y: 220, endPoint x: 511, endPoint y: 225, distance: 11.1
click at [520, 220] on div at bounding box center [675, 326] width 1350 height 652
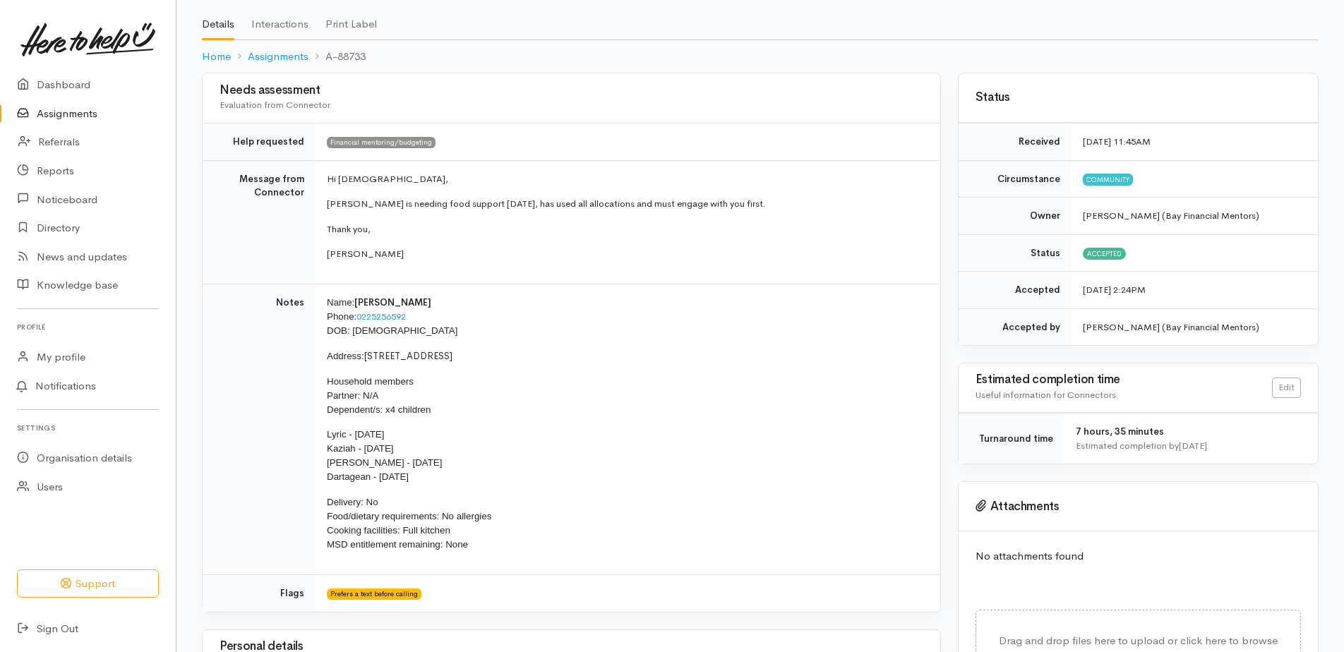
scroll to position [0, 0]
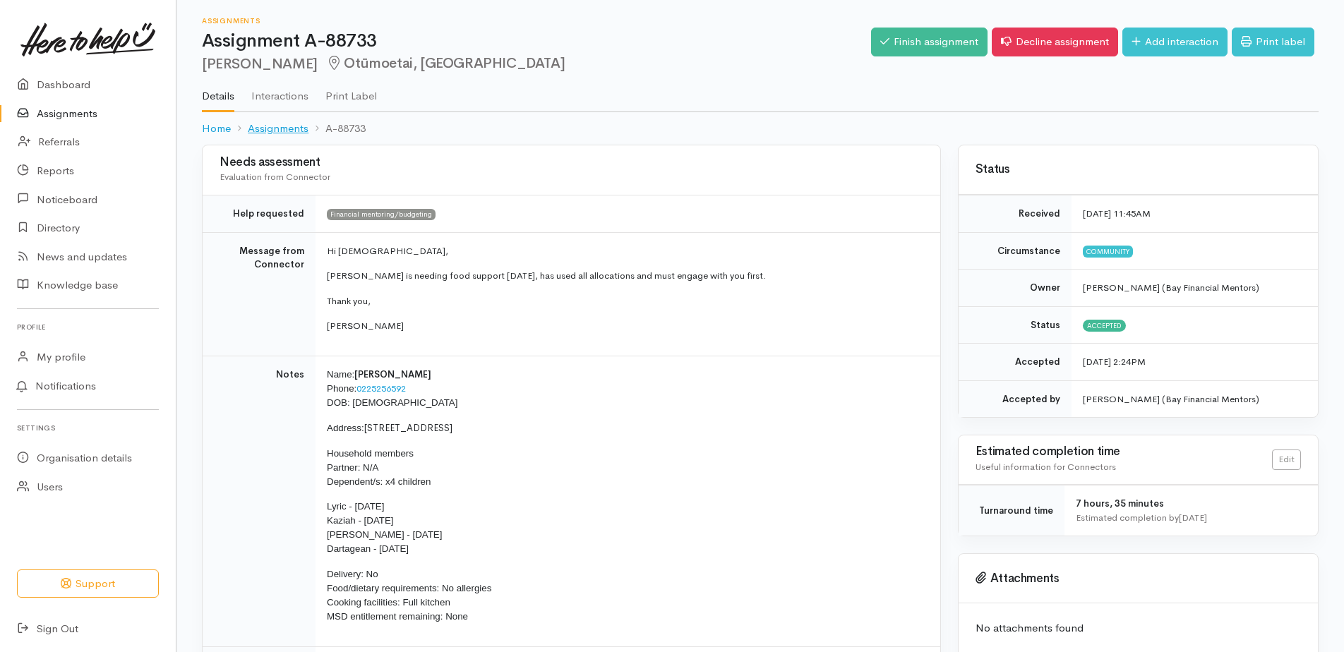
click at [266, 131] on link "Assignments" at bounding box center [278, 129] width 61 height 16
